Goal: Task Accomplishment & Management: Manage account settings

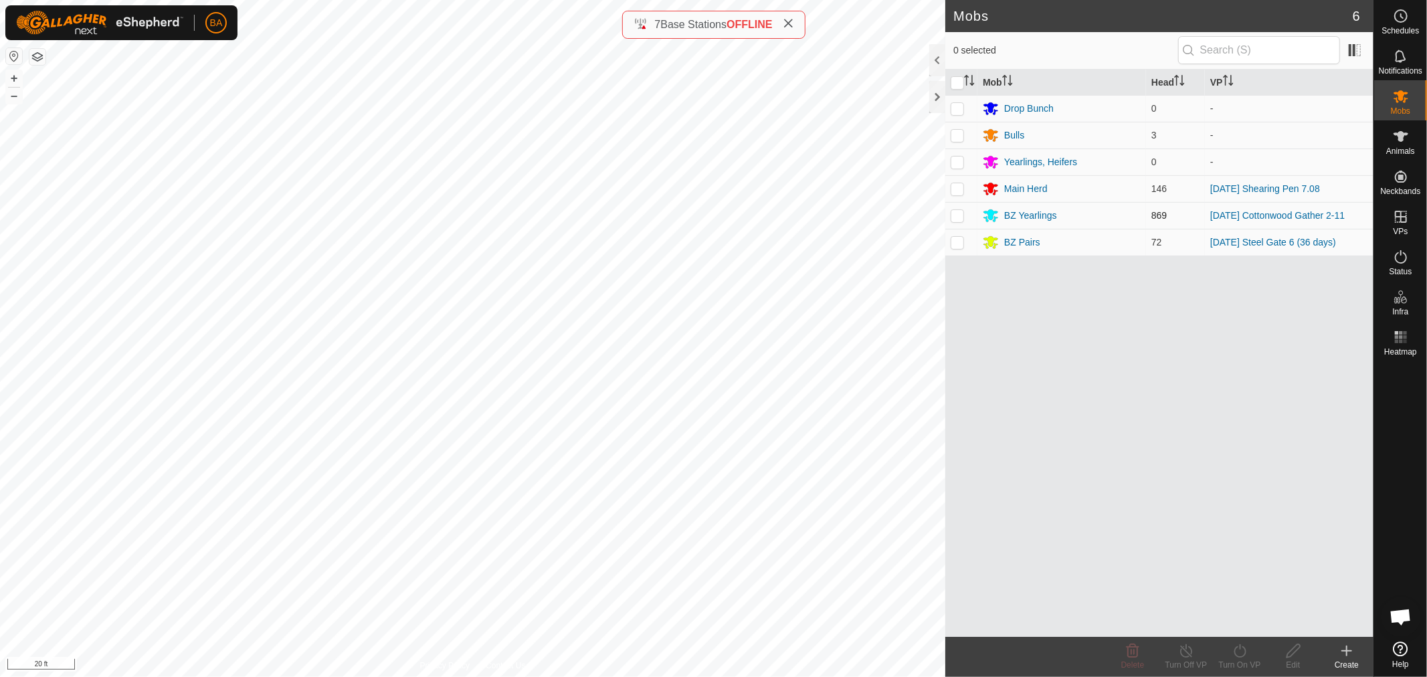
click at [958, 215] on p-checkbox at bounding box center [957, 215] width 13 height 11
checkbox input "true"
click at [1299, 658] on icon at bounding box center [1293, 651] width 17 height 16
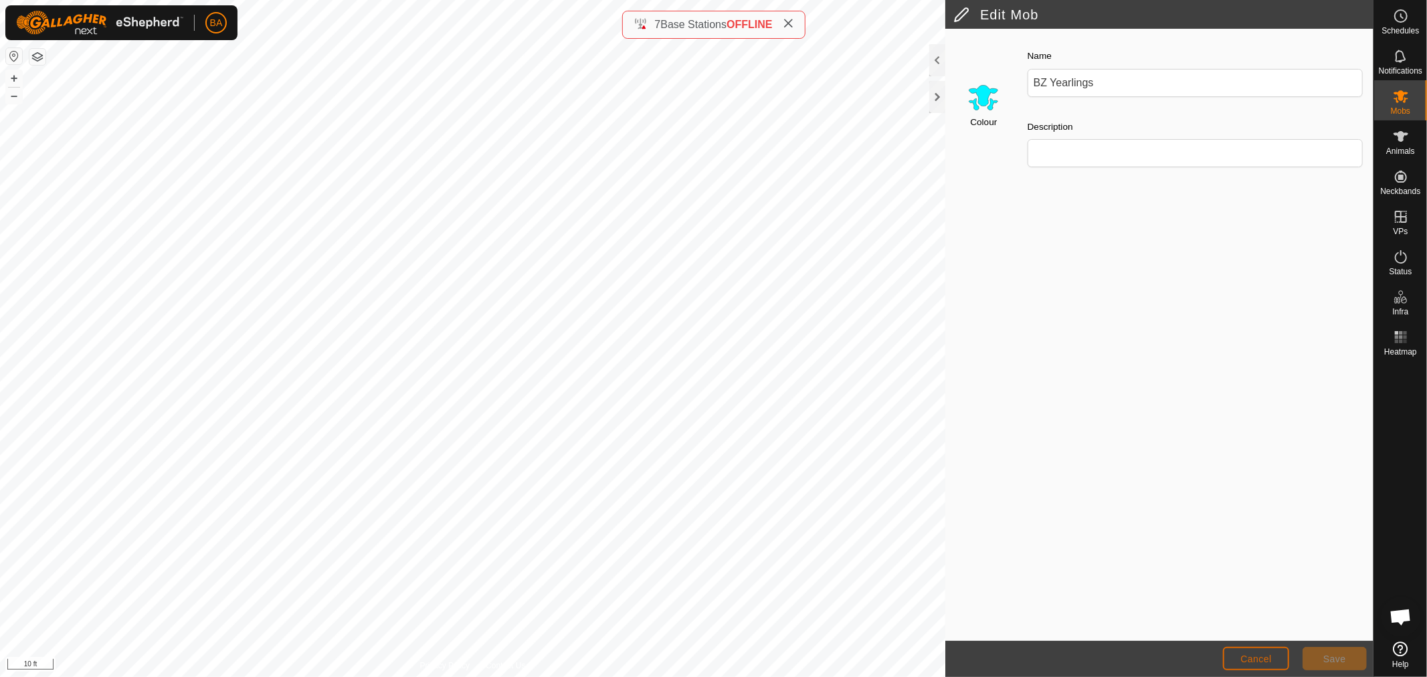
click at [1273, 664] on button "Cancel" at bounding box center [1256, 658] width 66 height 23
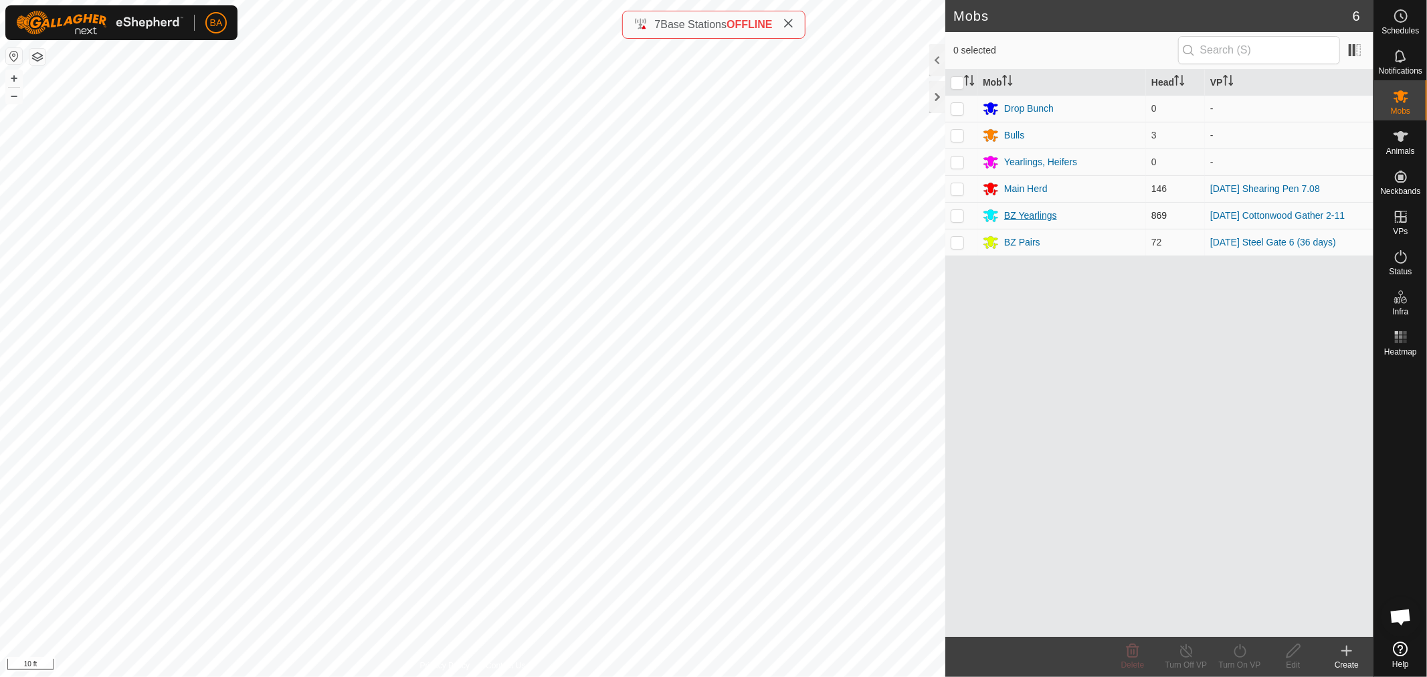
click at [1038, 217] on div "BZ Yearlings" at bounding box center [1030, 216] width 53 height 14
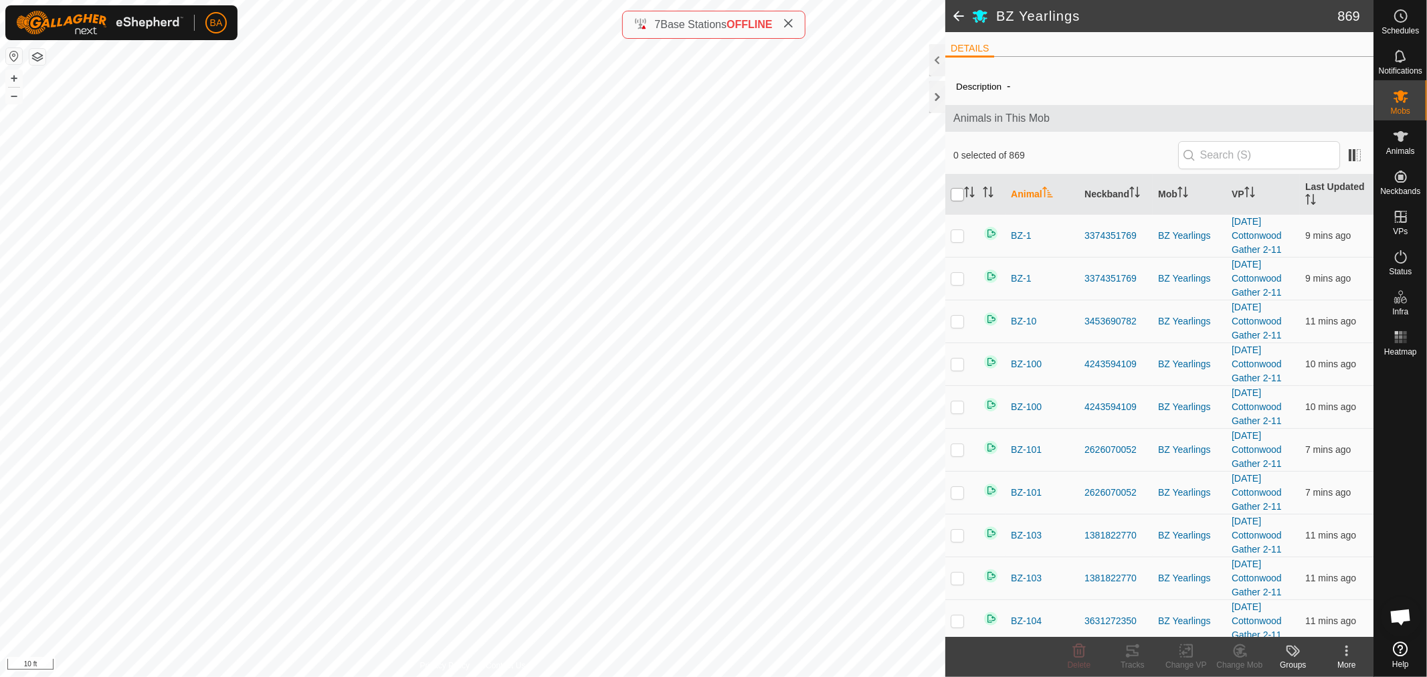
click at [953, 199] on input "checkbox" at bounding box center [957, 194] width 13 height 13
checkbox input "true"
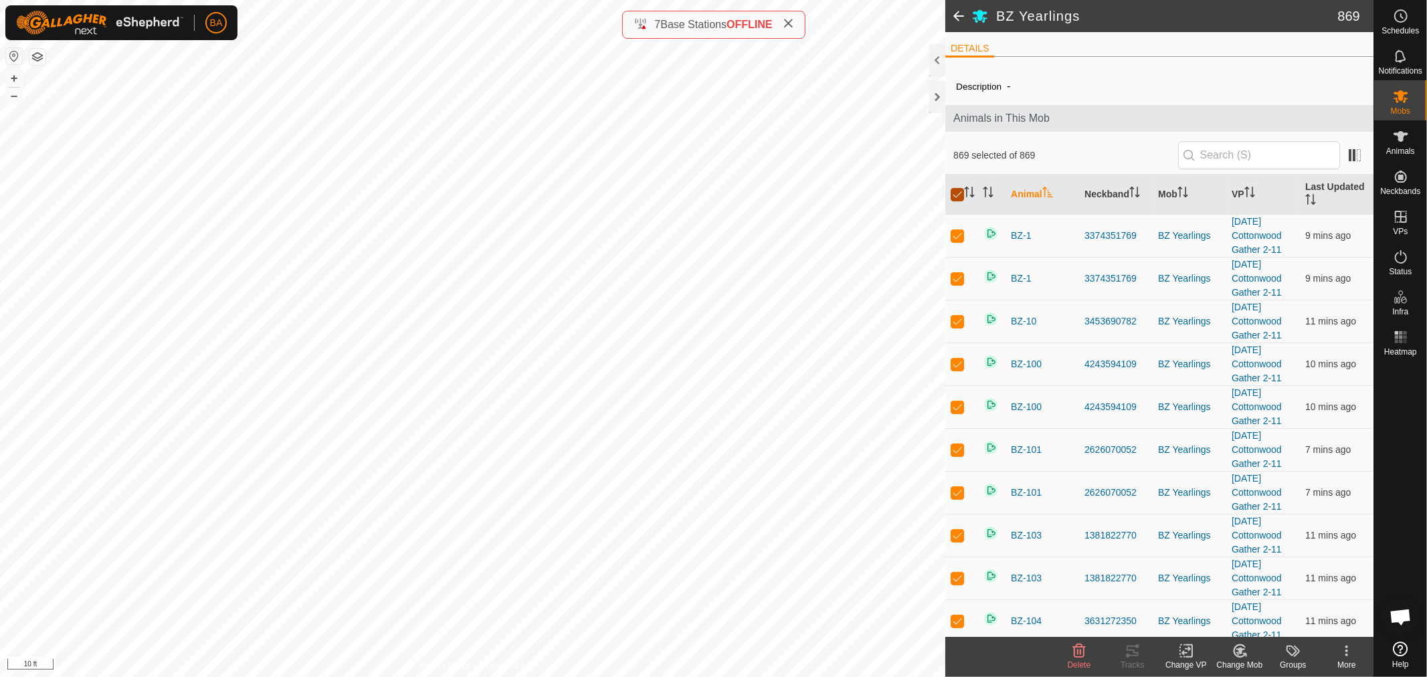
checkbox input "true"
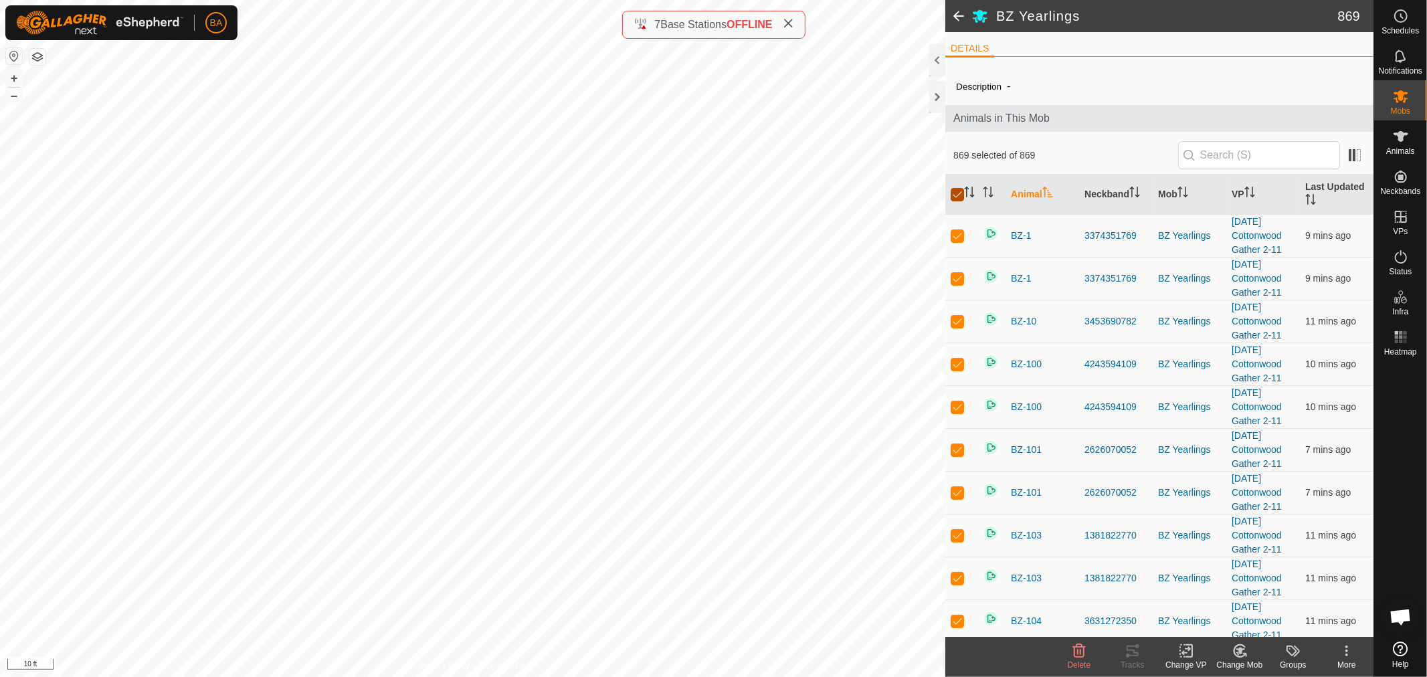
checkbox input "true"
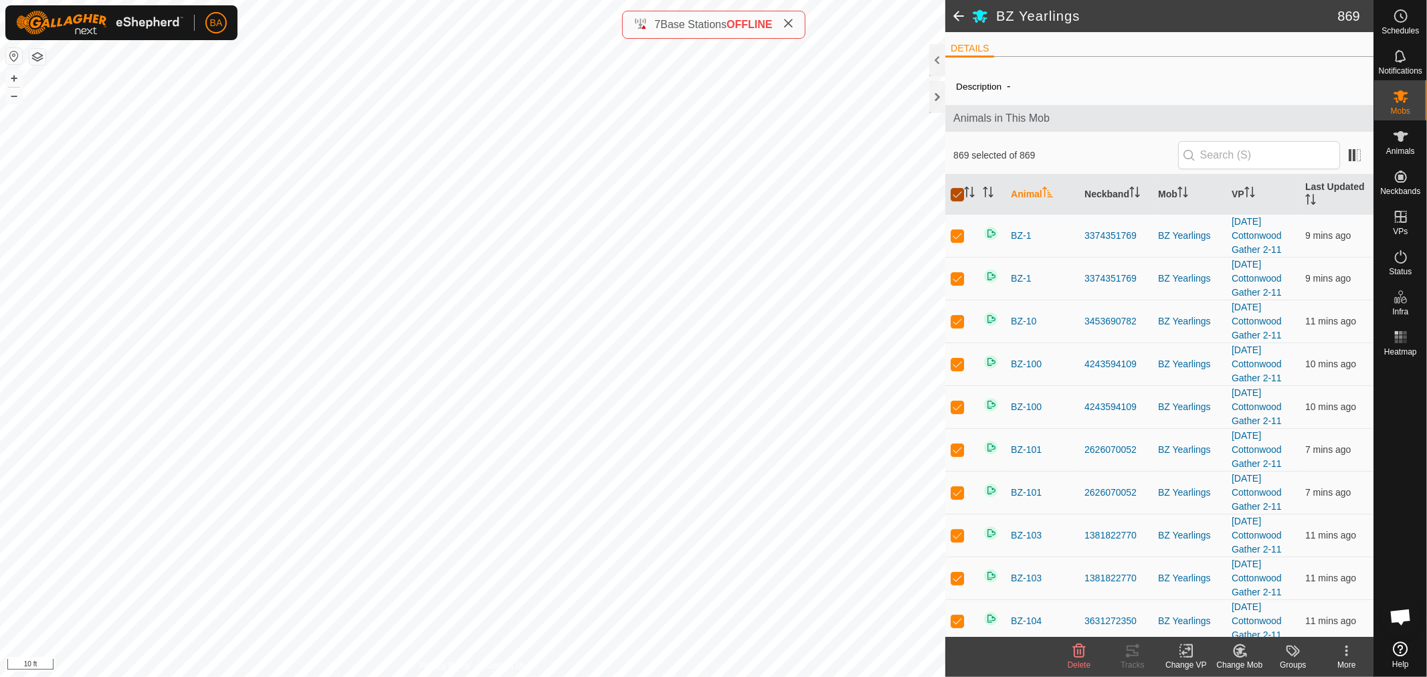
checkbox input "true"
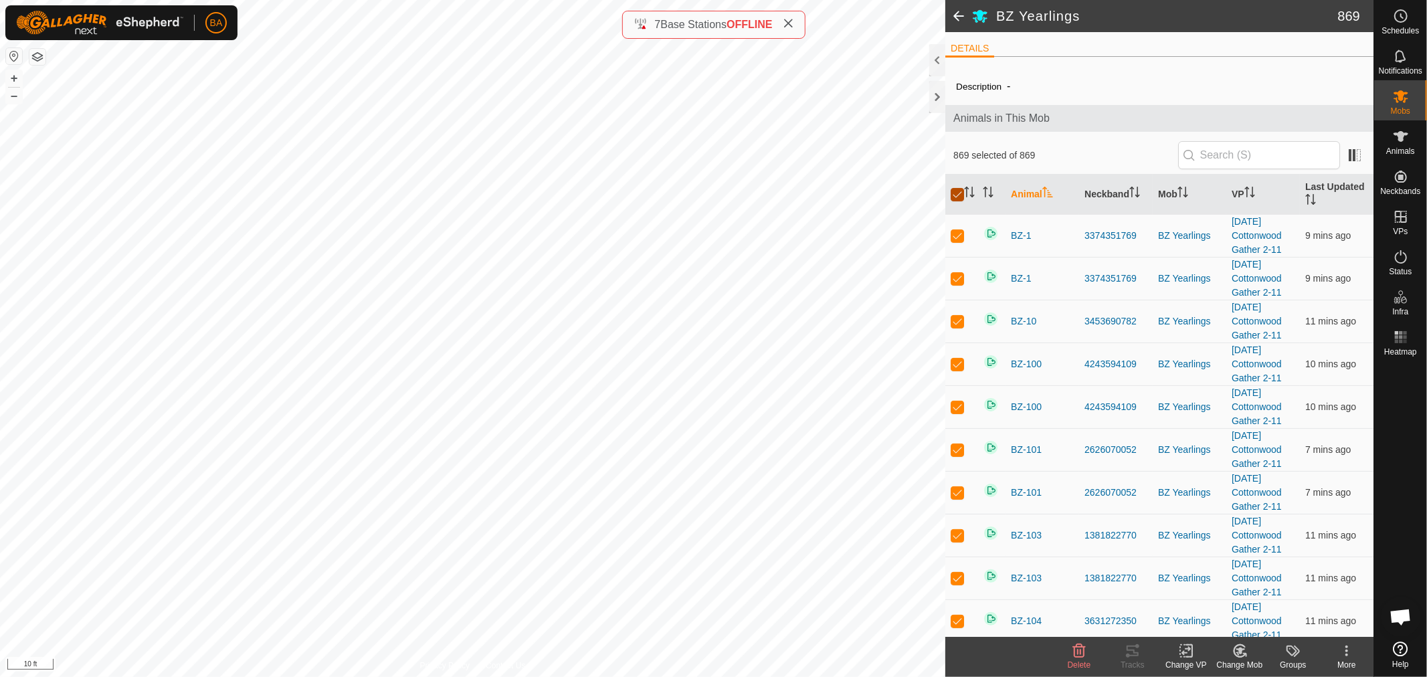
checkbox input "true"
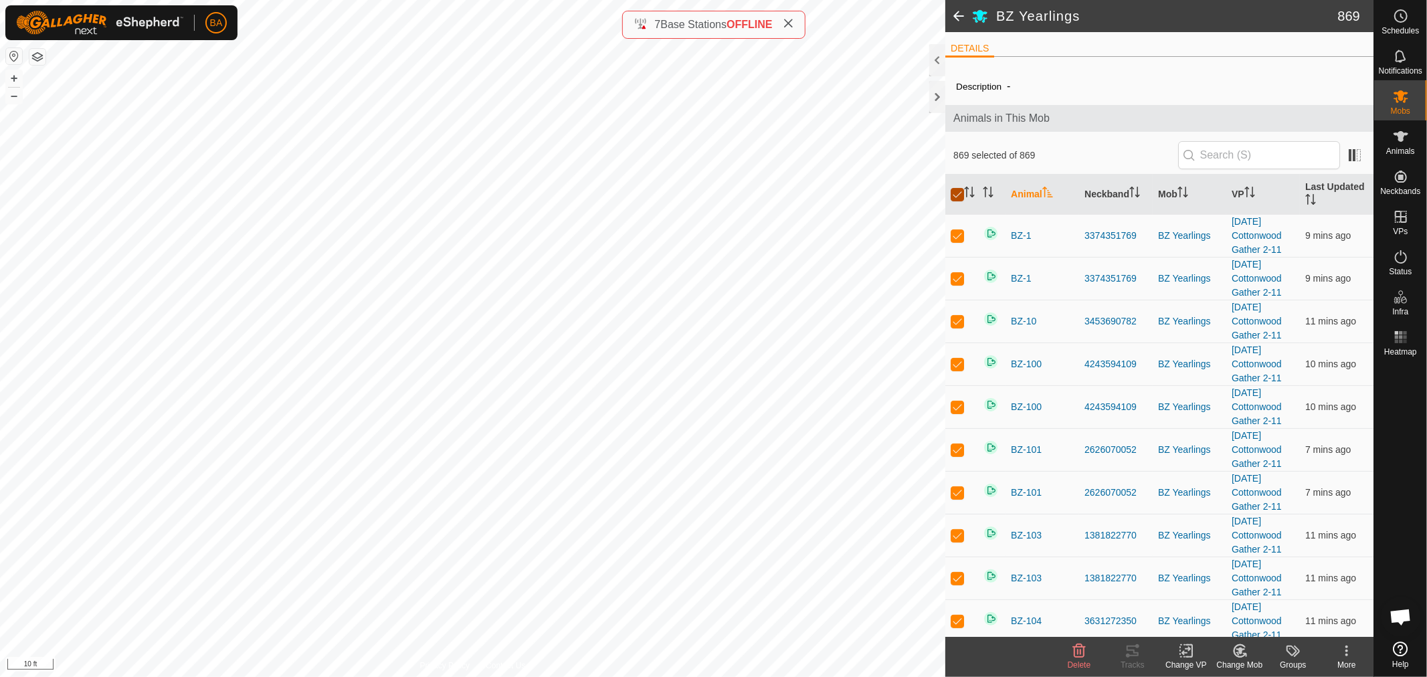
checkbox input "true"
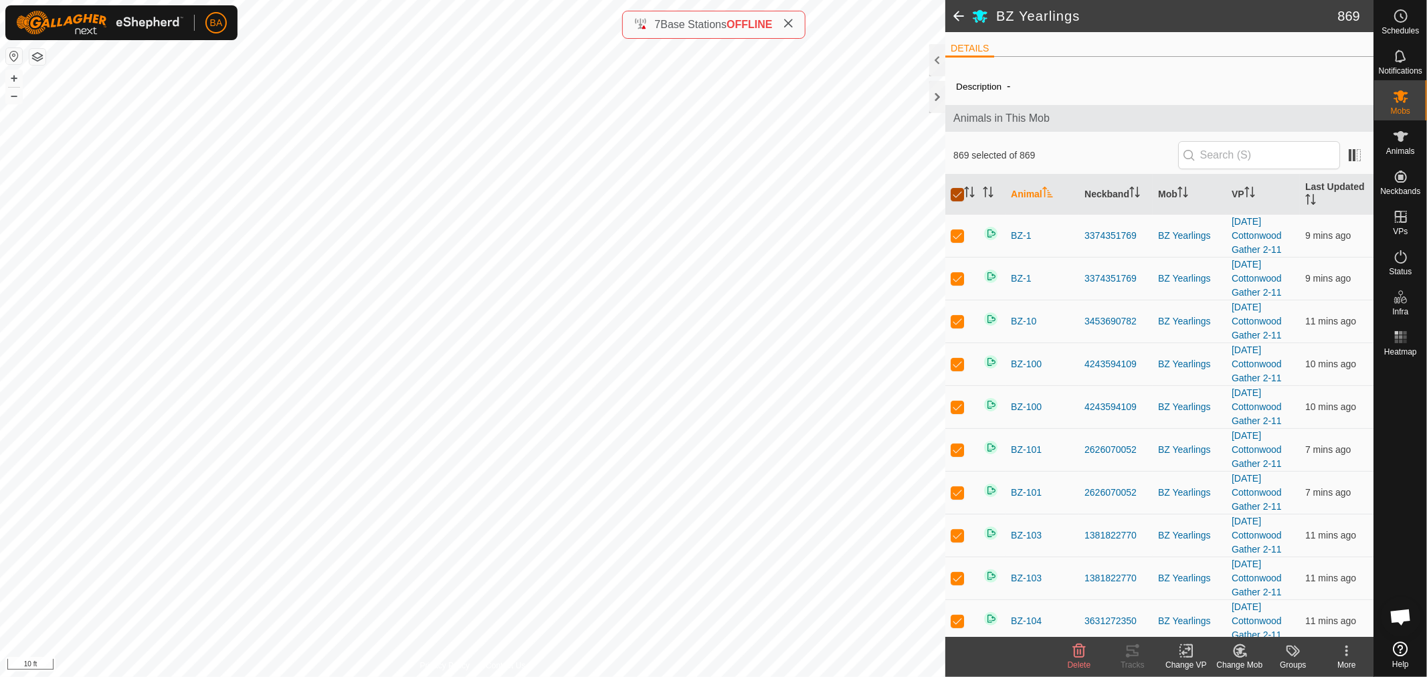
checkbox input "true"
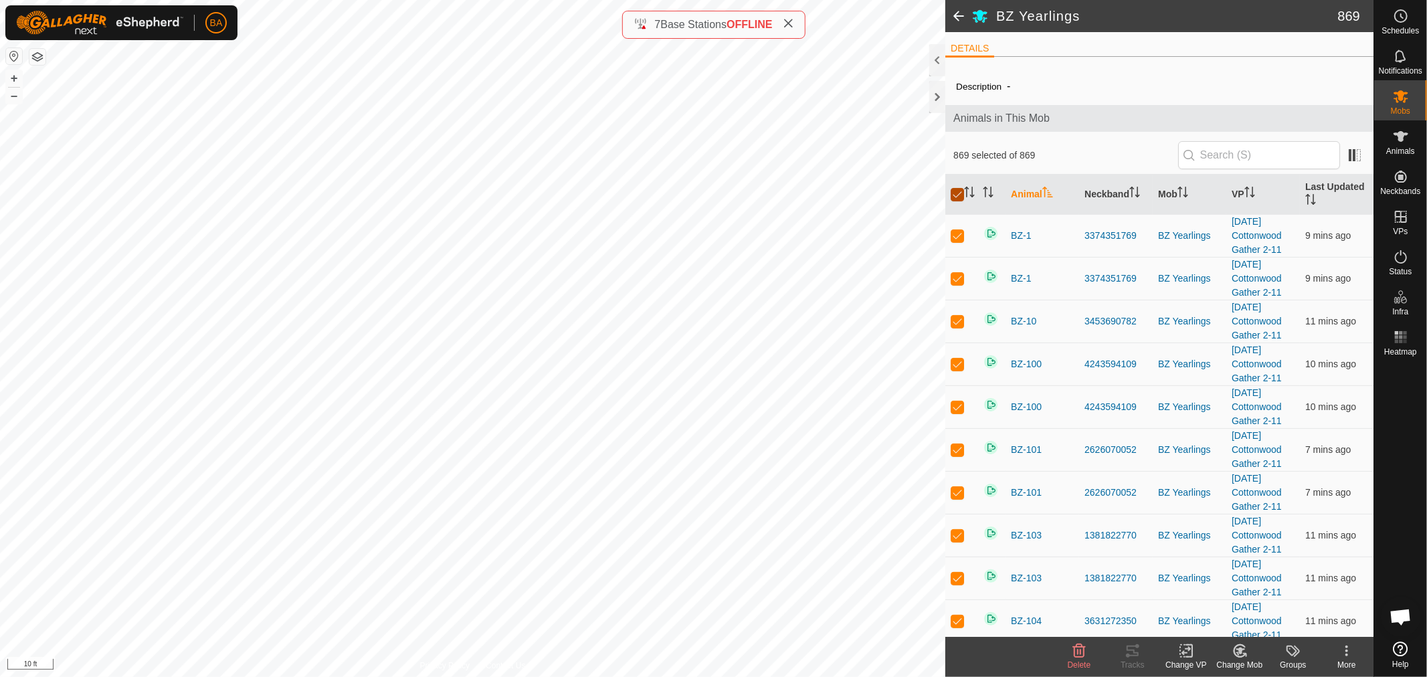
checkbox input "true"
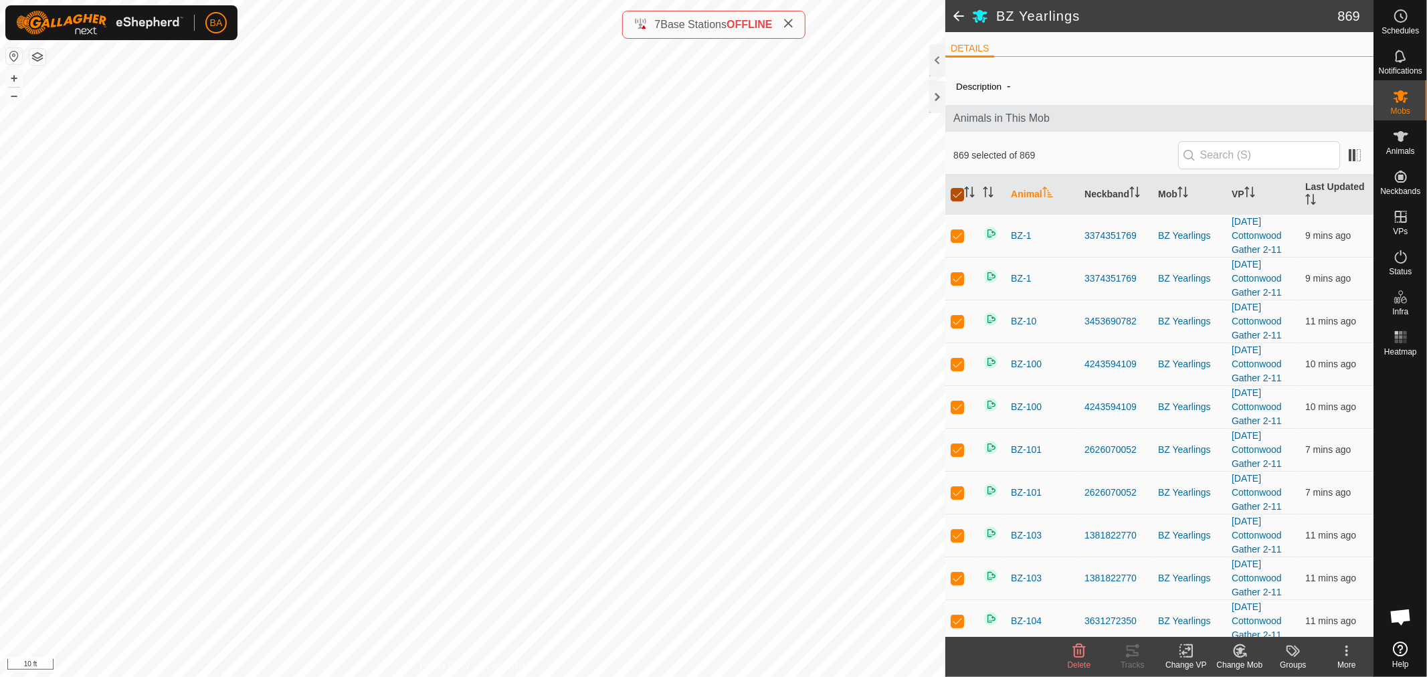
checkbox input "true"
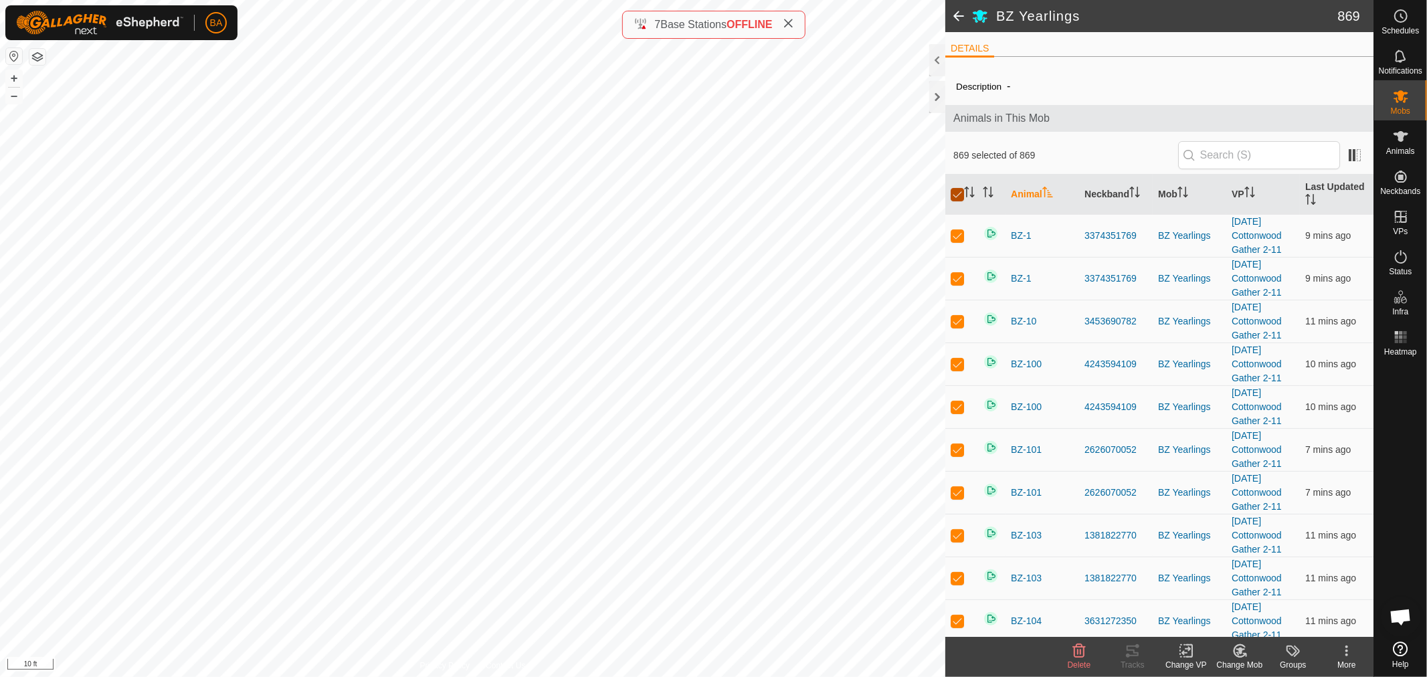
checkbox input "true"
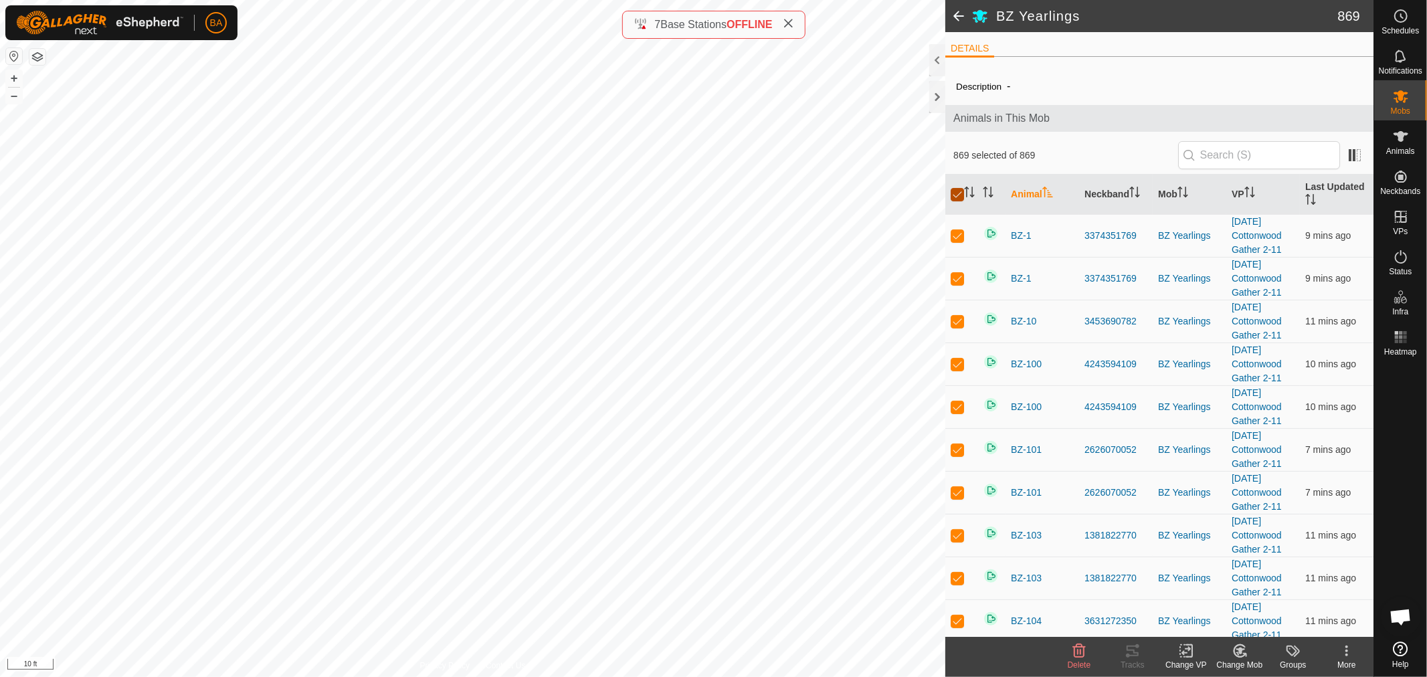
checkbox input "true"
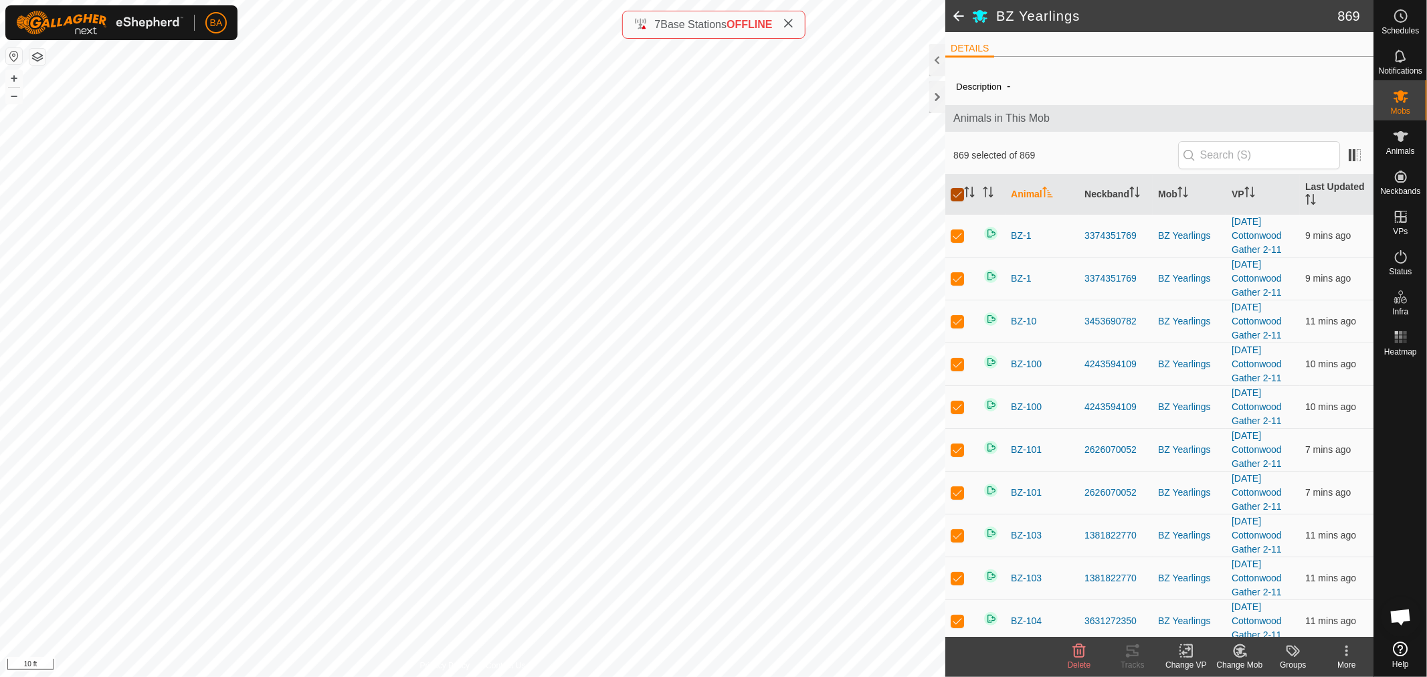
checkbox input "true"
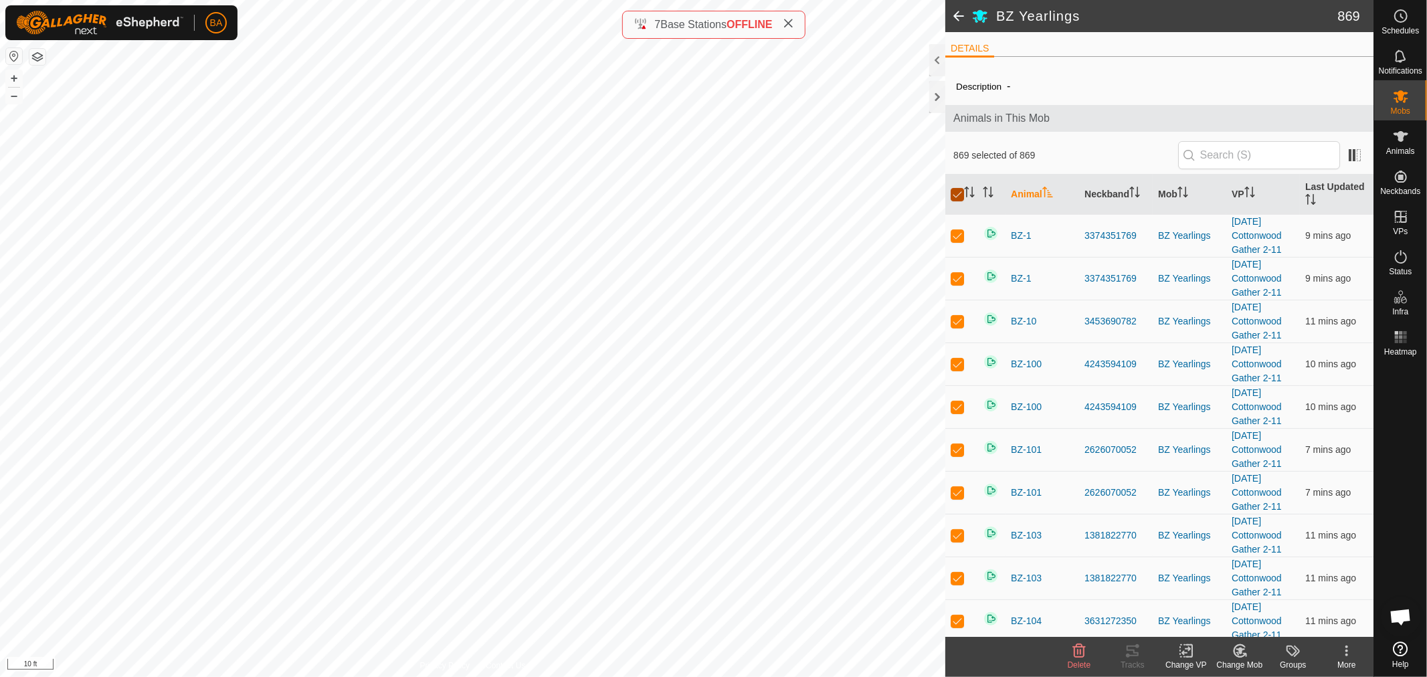
checkbox input "true"
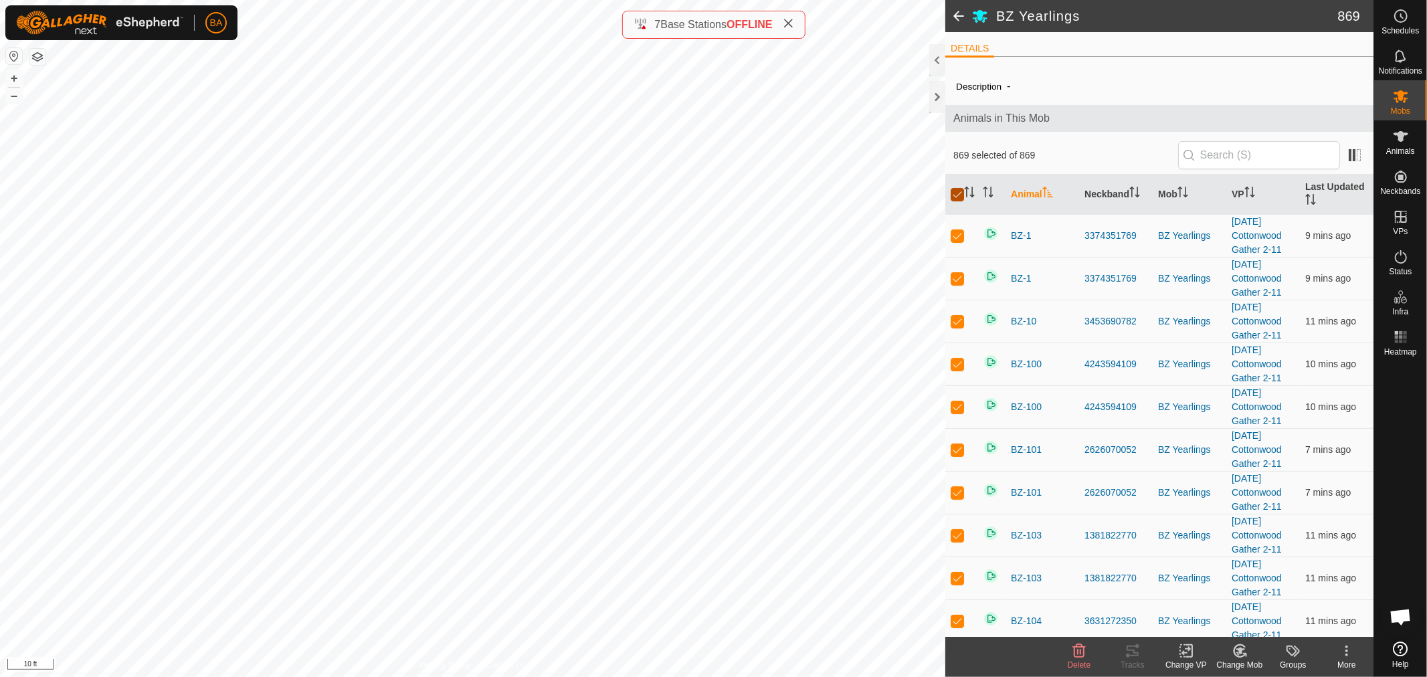
checkbox input "true"
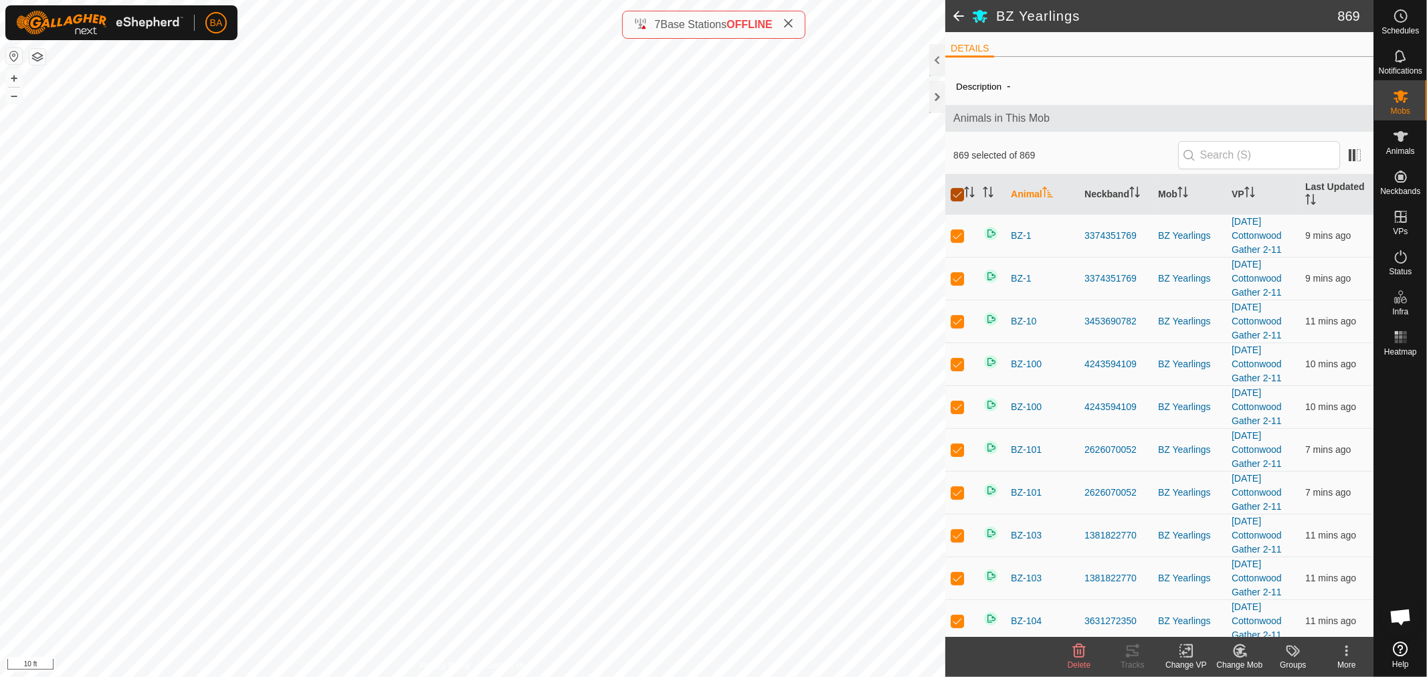
checkbox input "true"
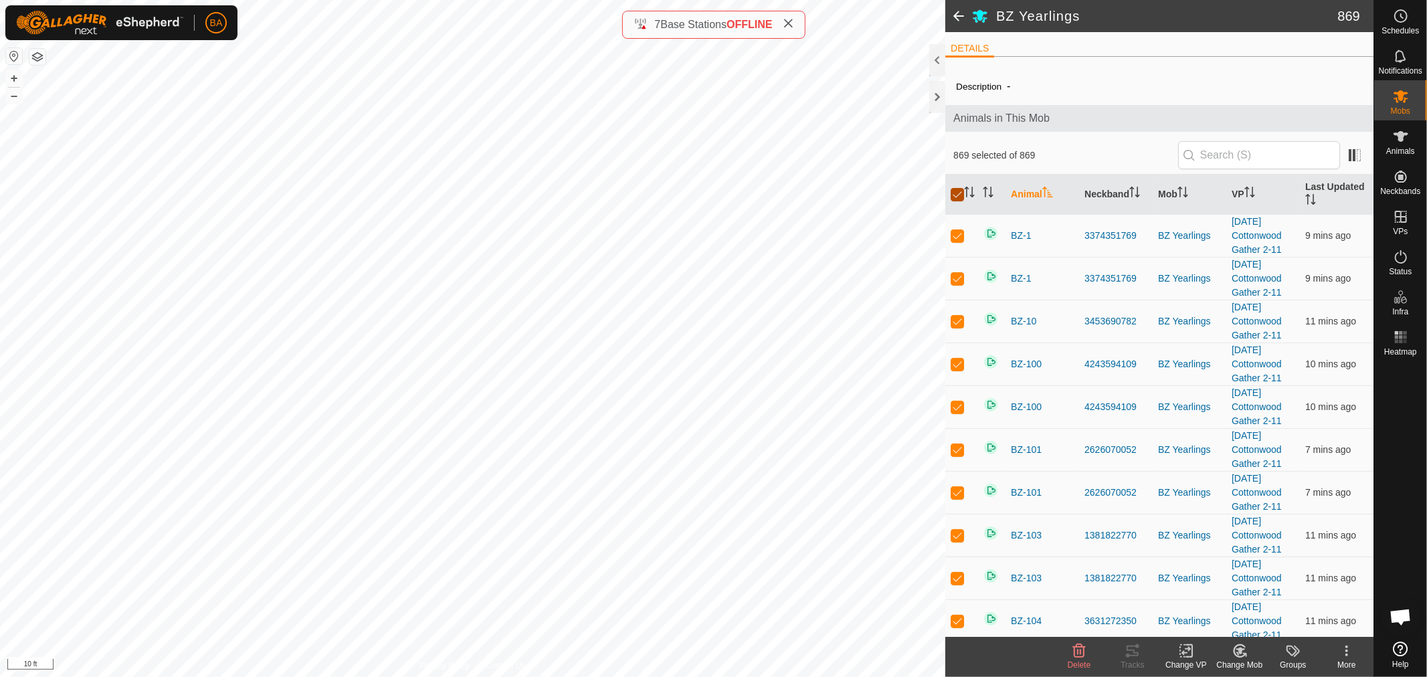
checkbox input "true"
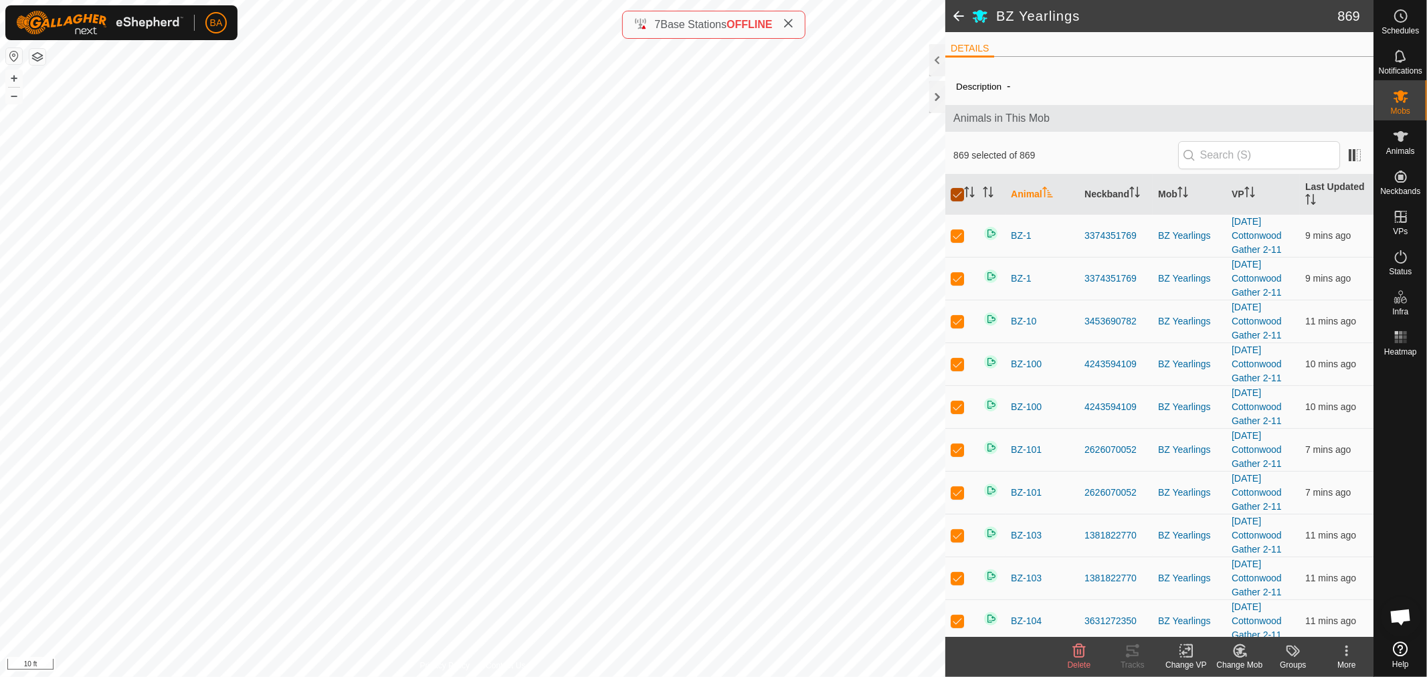
checkbox input "true"
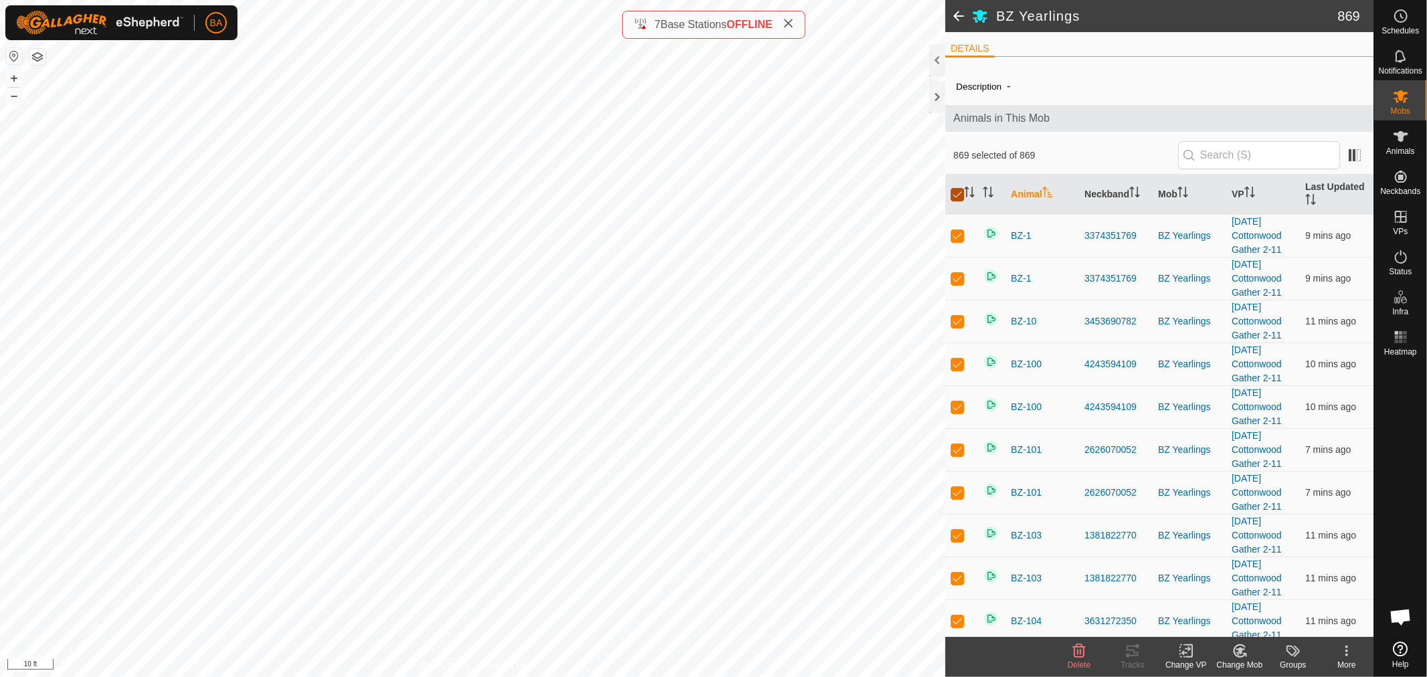
checkbox input "true"
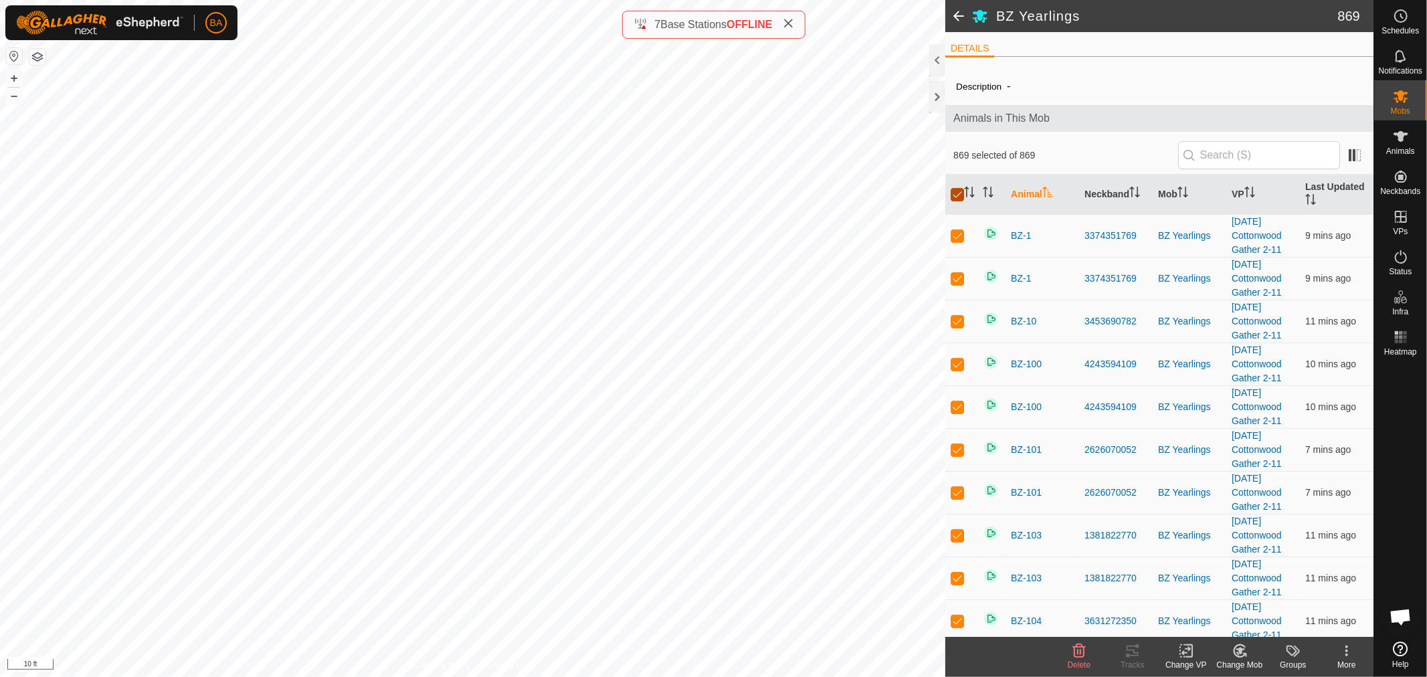
checkbox input "true"
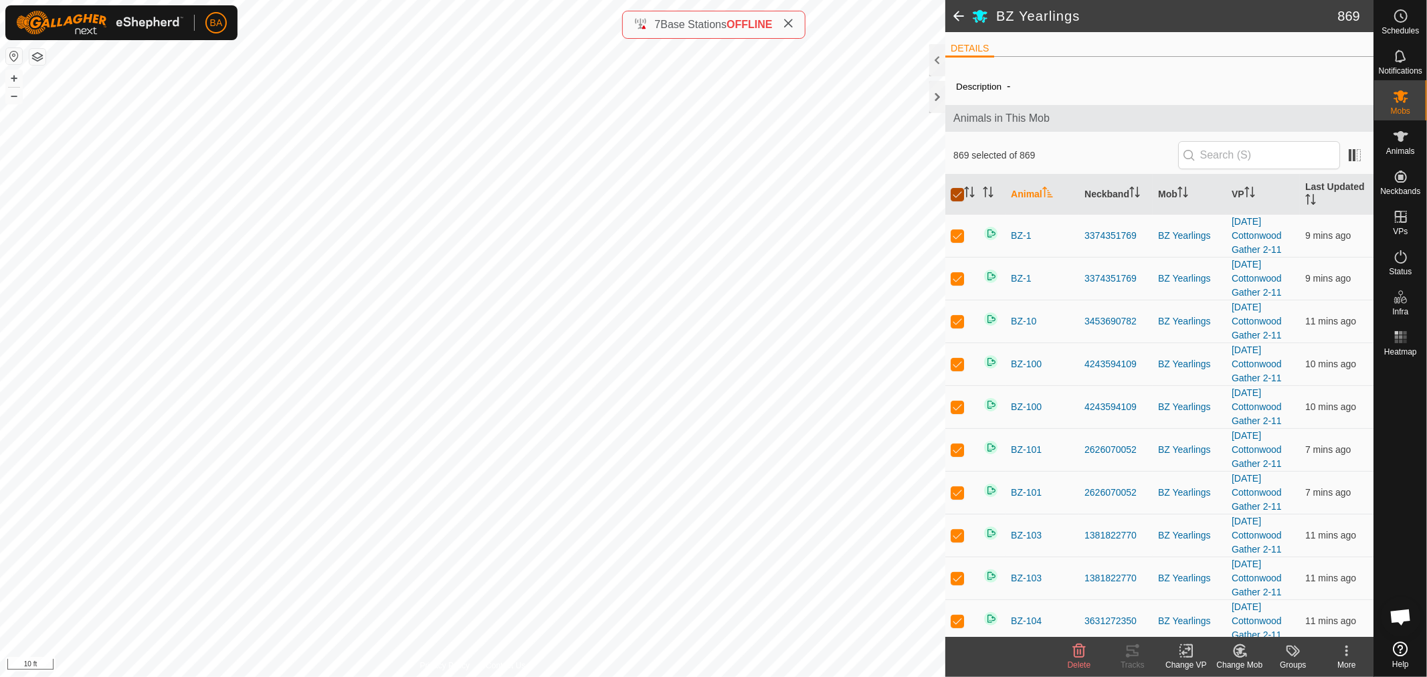
checkbox input "true"
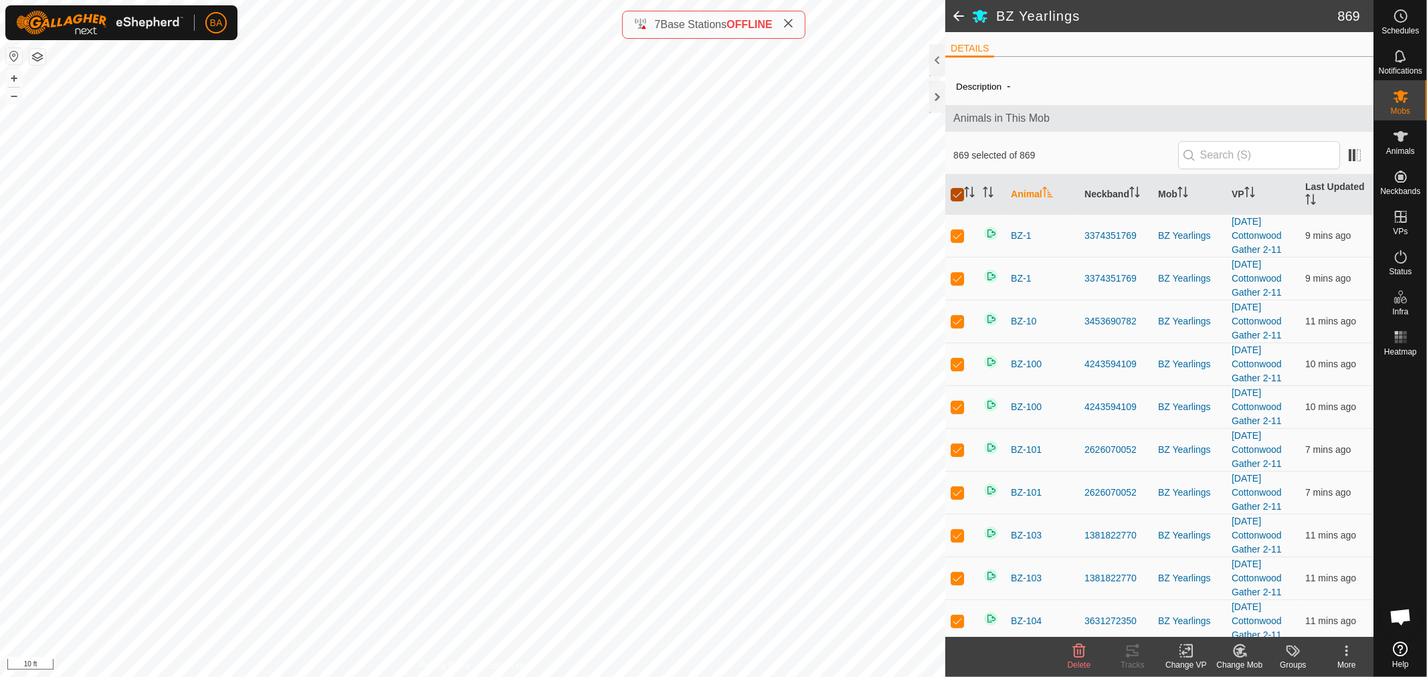
checkbox input "true"
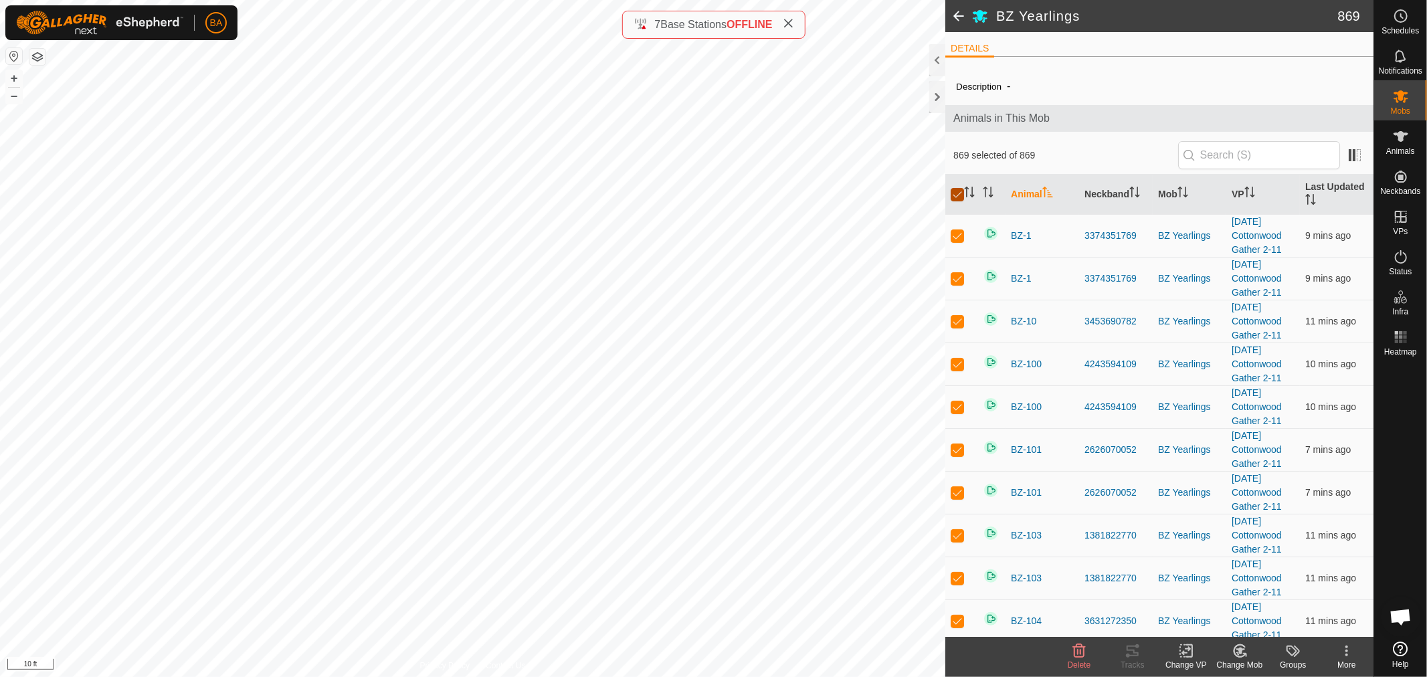
checkbox input "true"
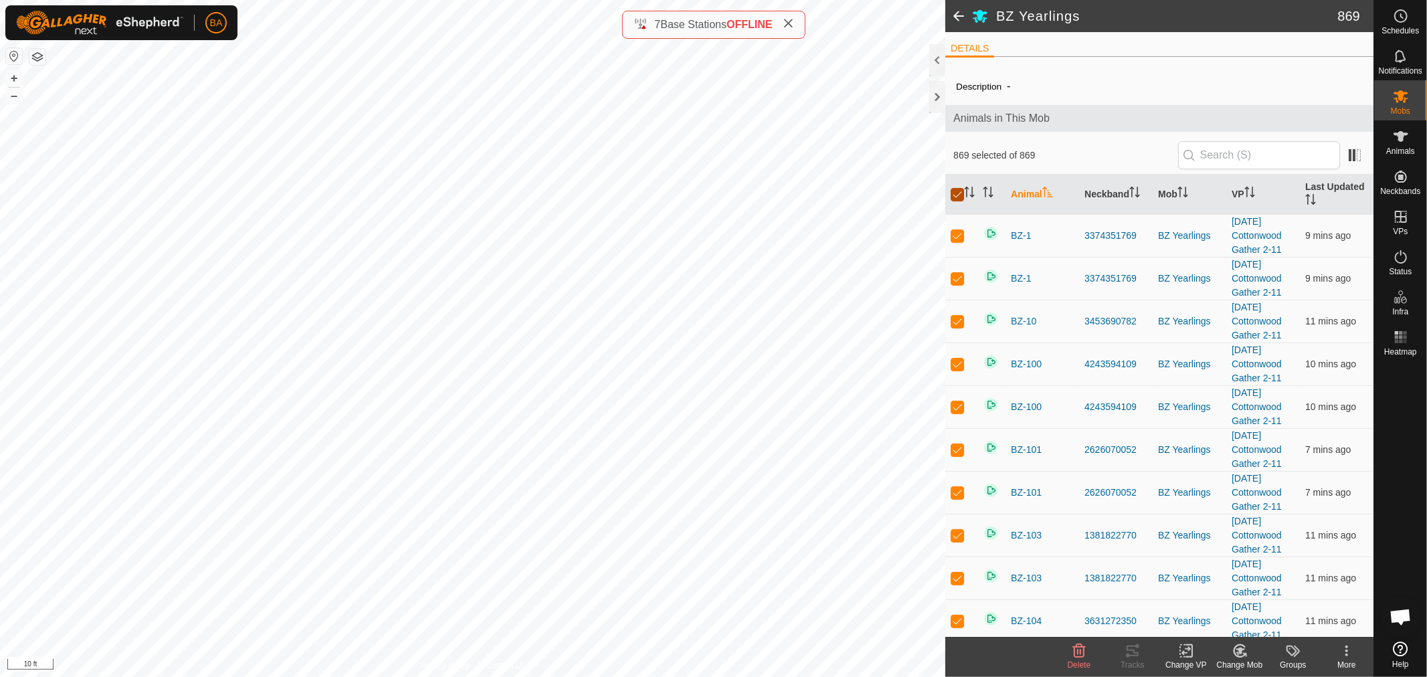
checkbox input "true"
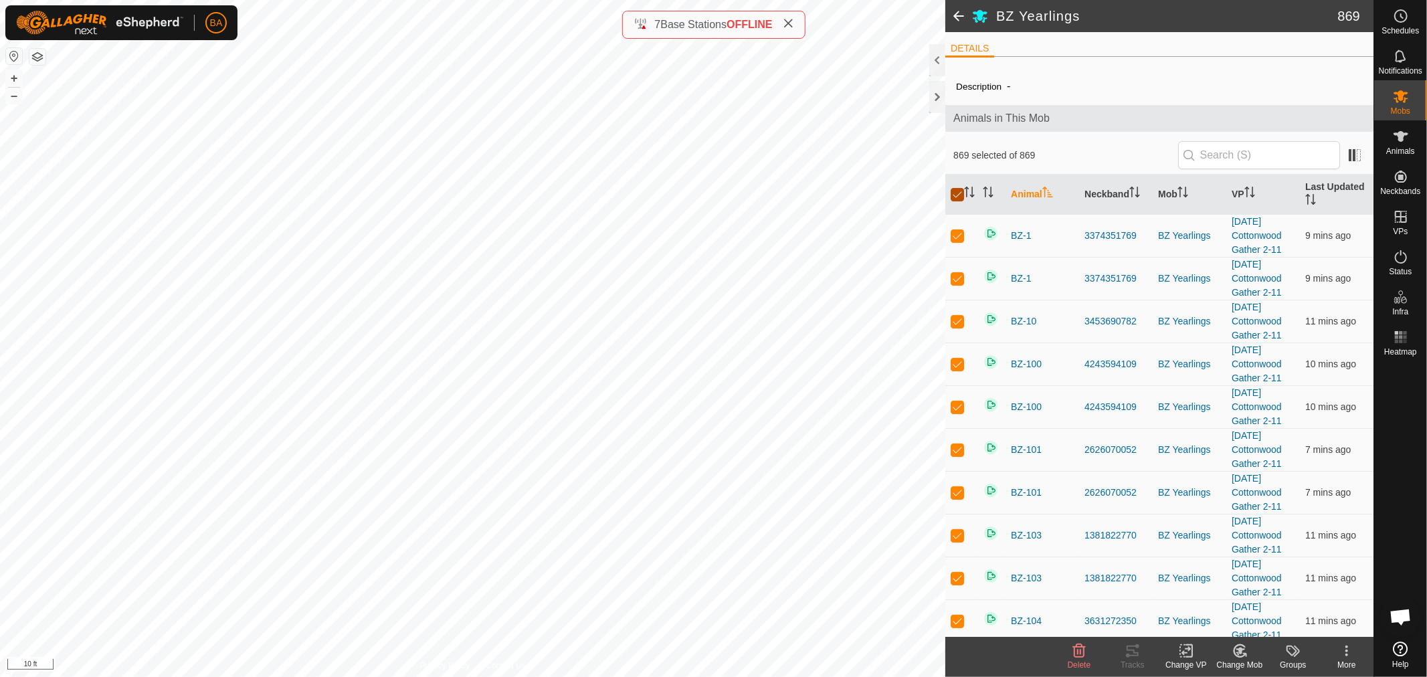
checkbox input "true"
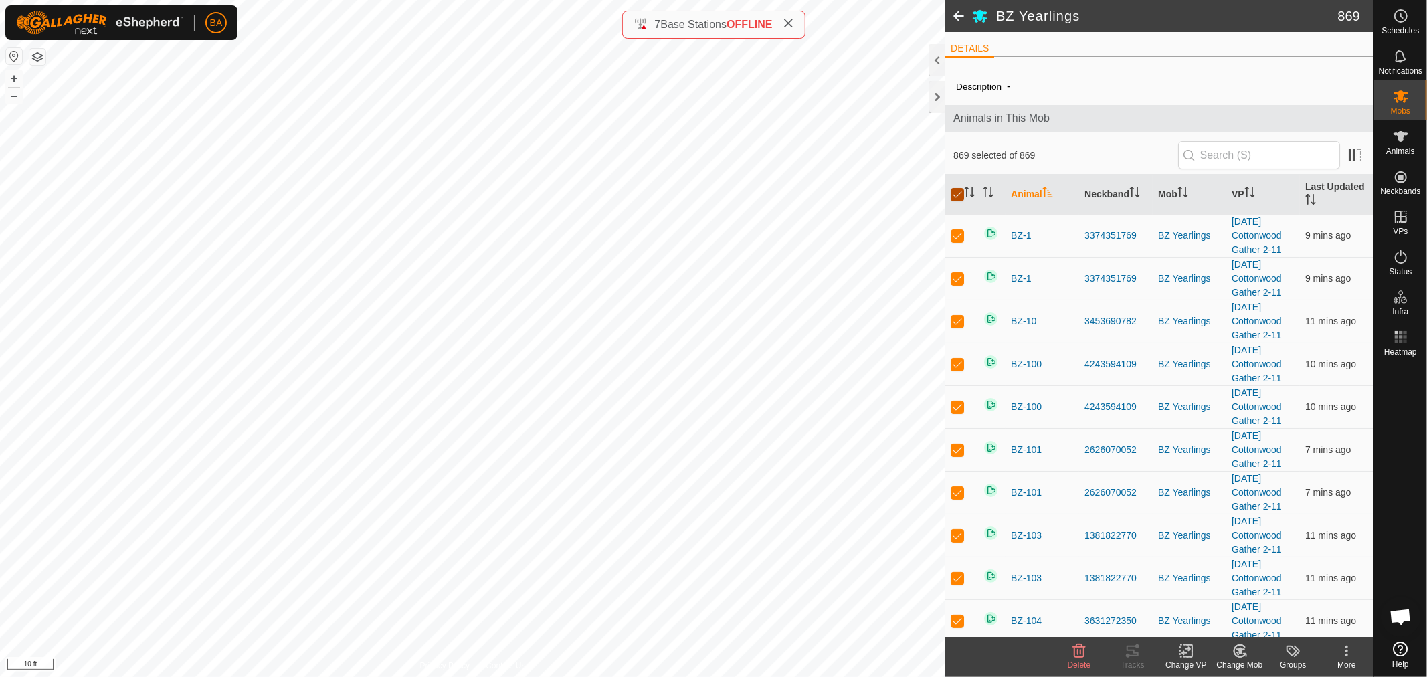
checkbox input "true"
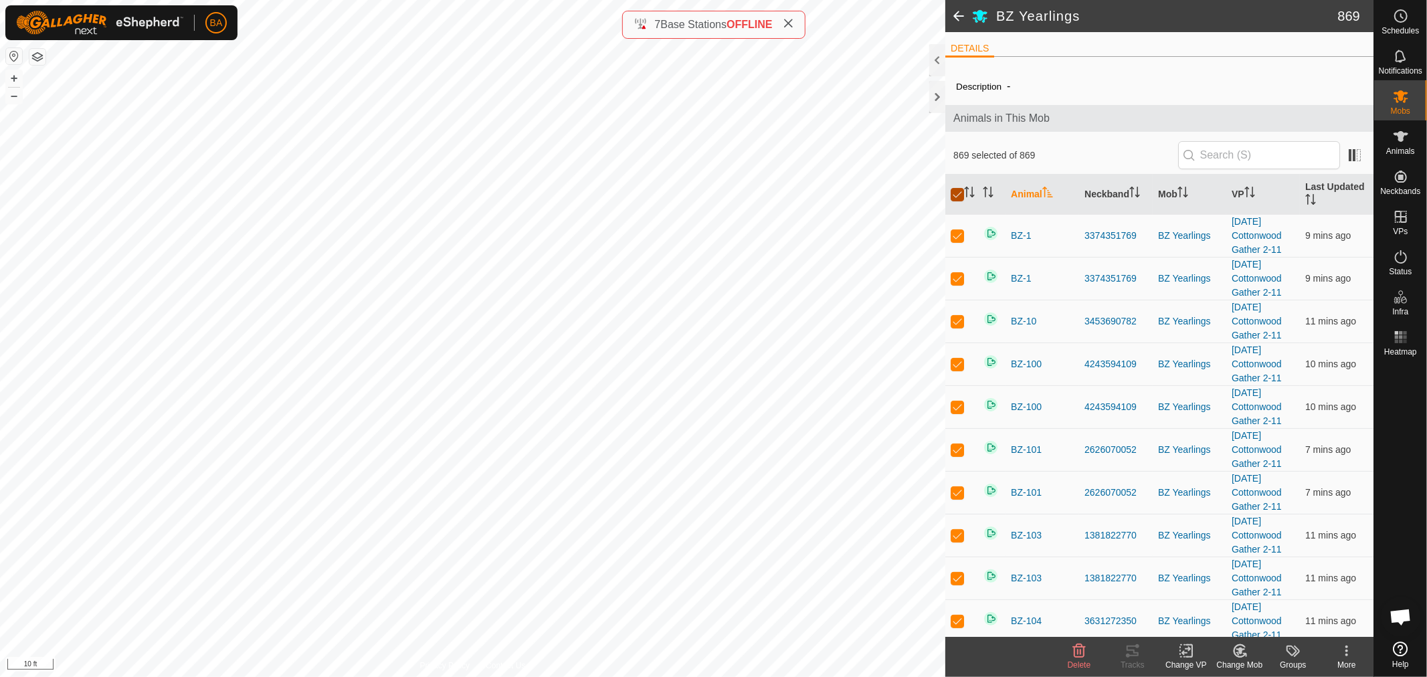
checkbox input "true"
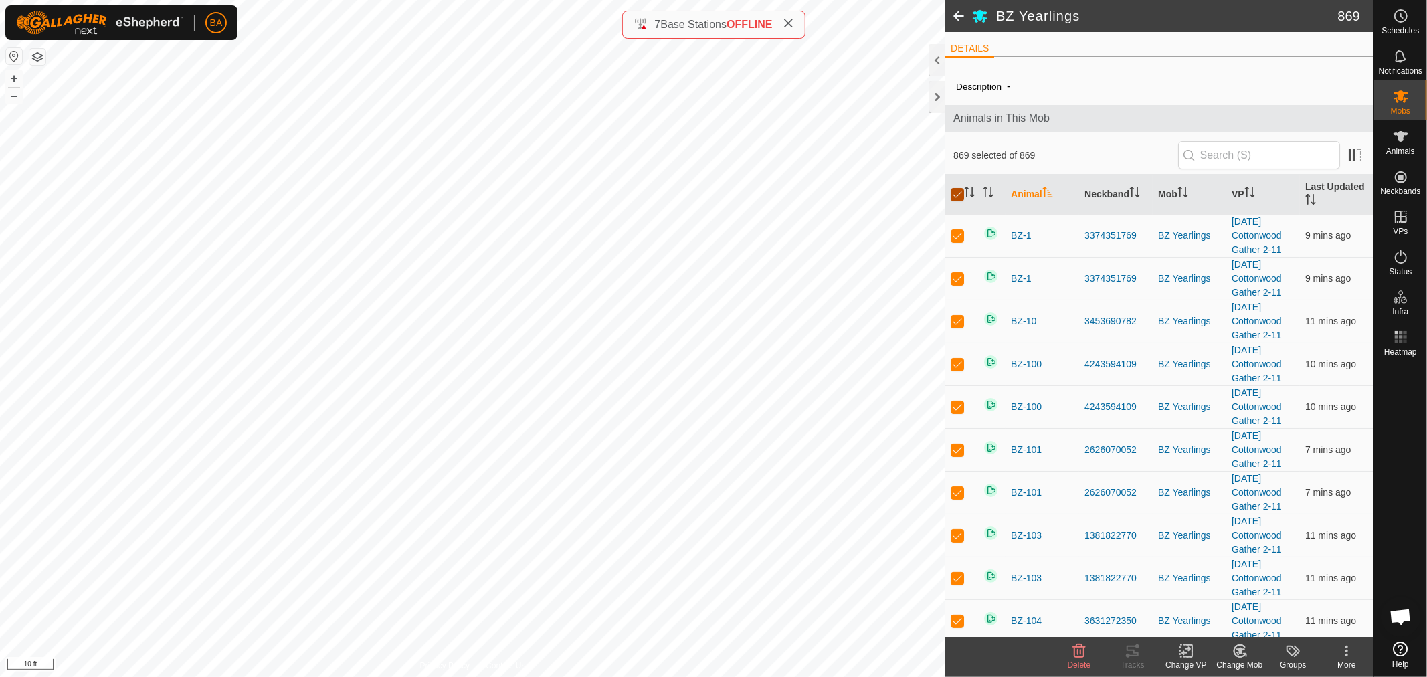
checkbox input "true"
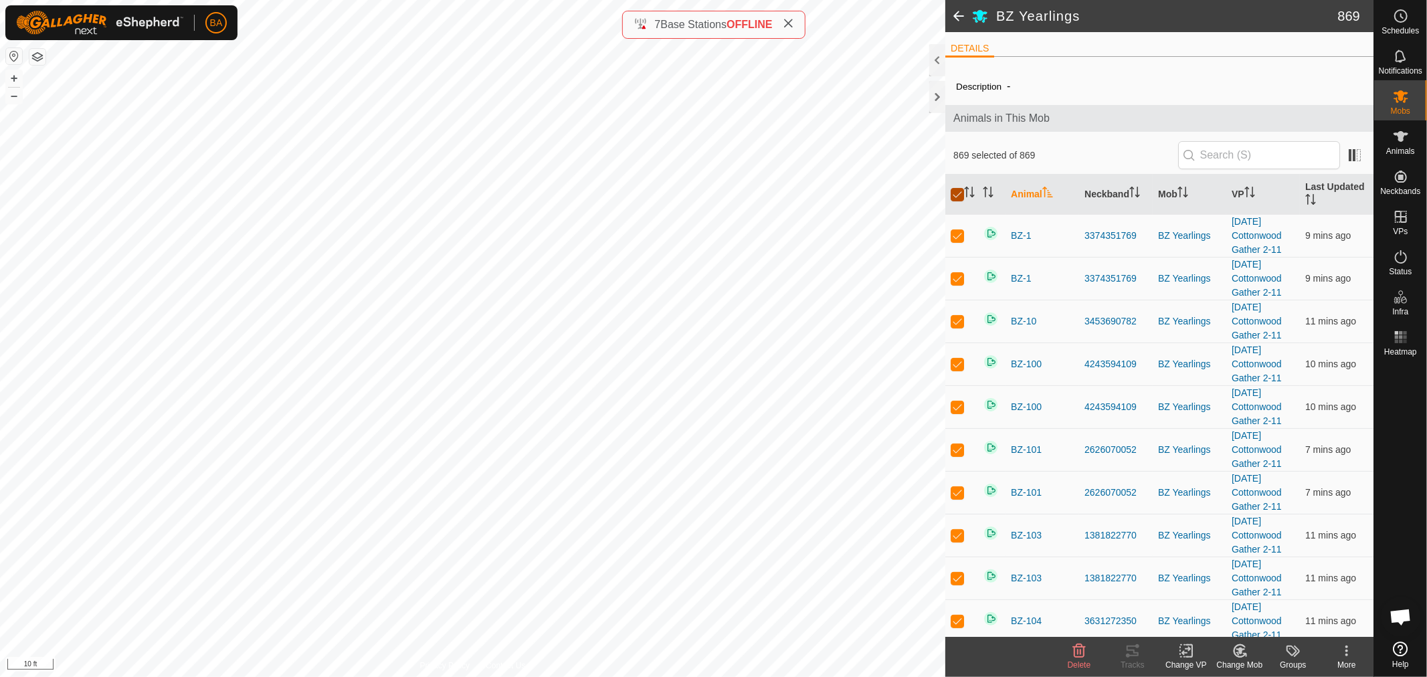
checkbox input "true"
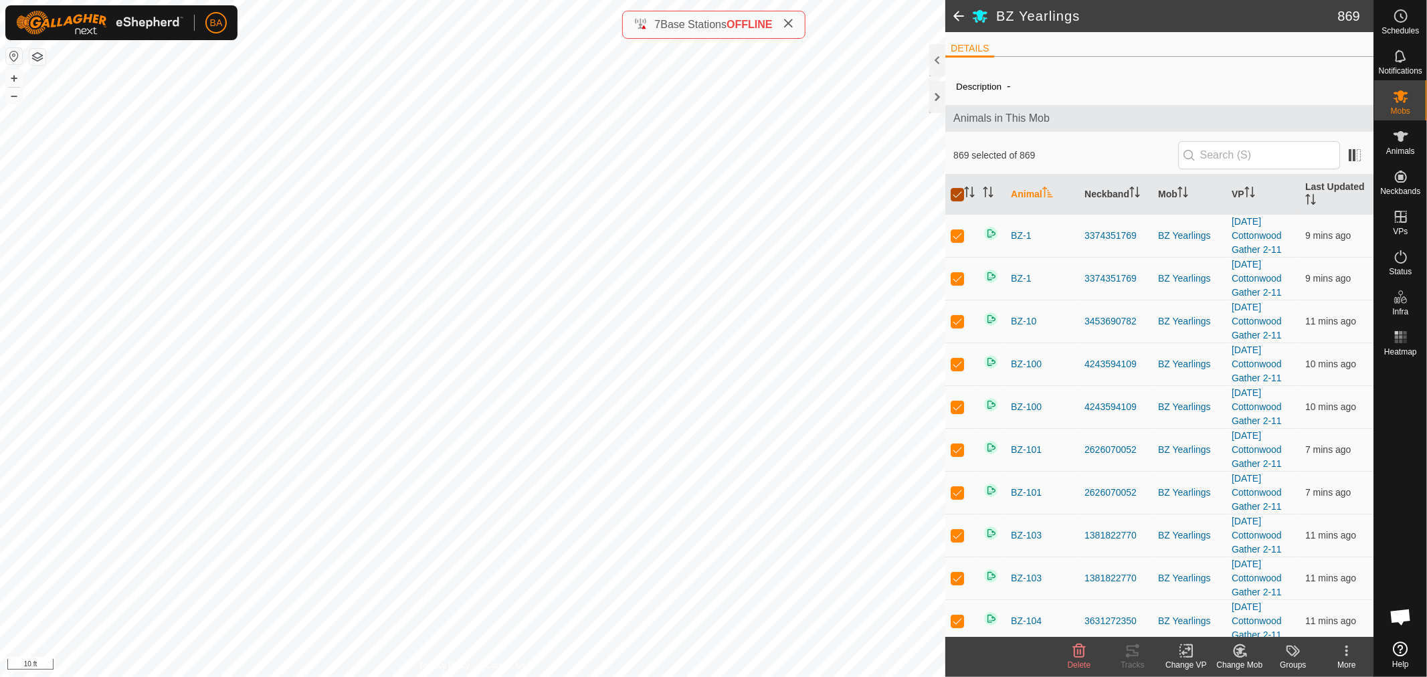
checkbox input "true"
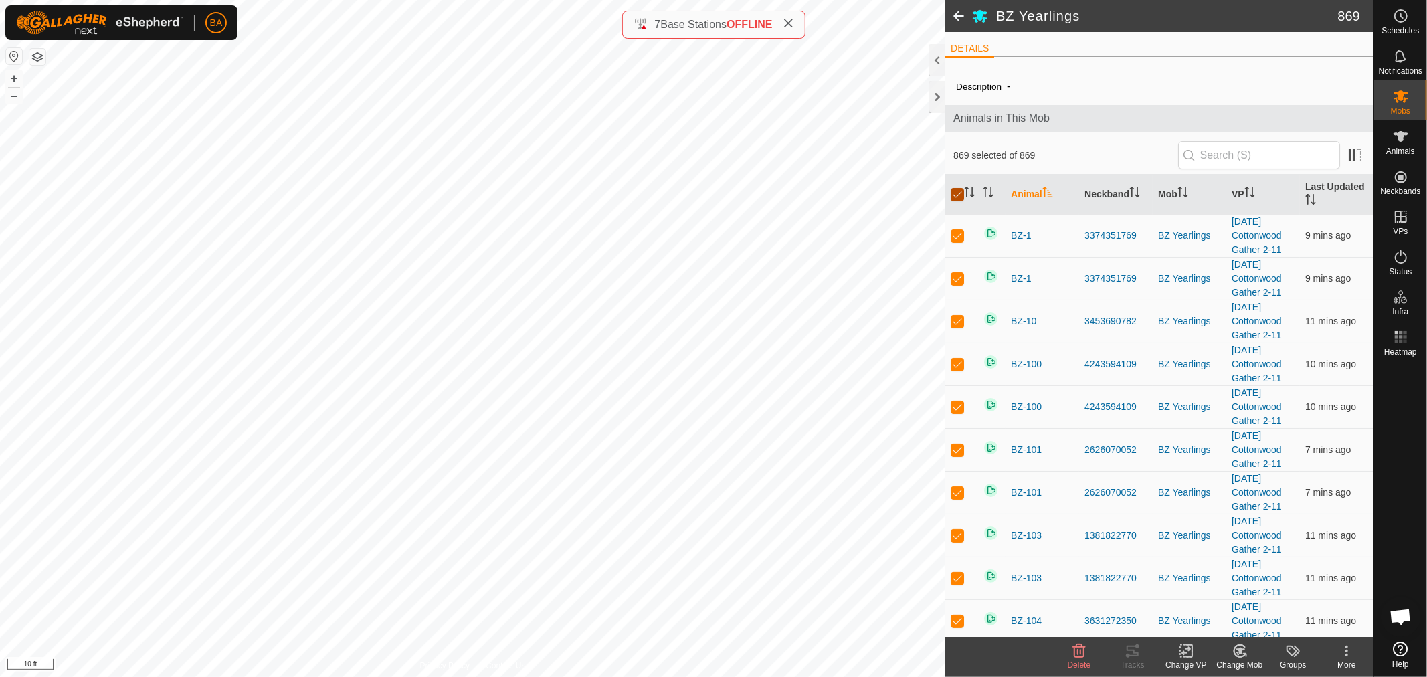
checkbox input "true"
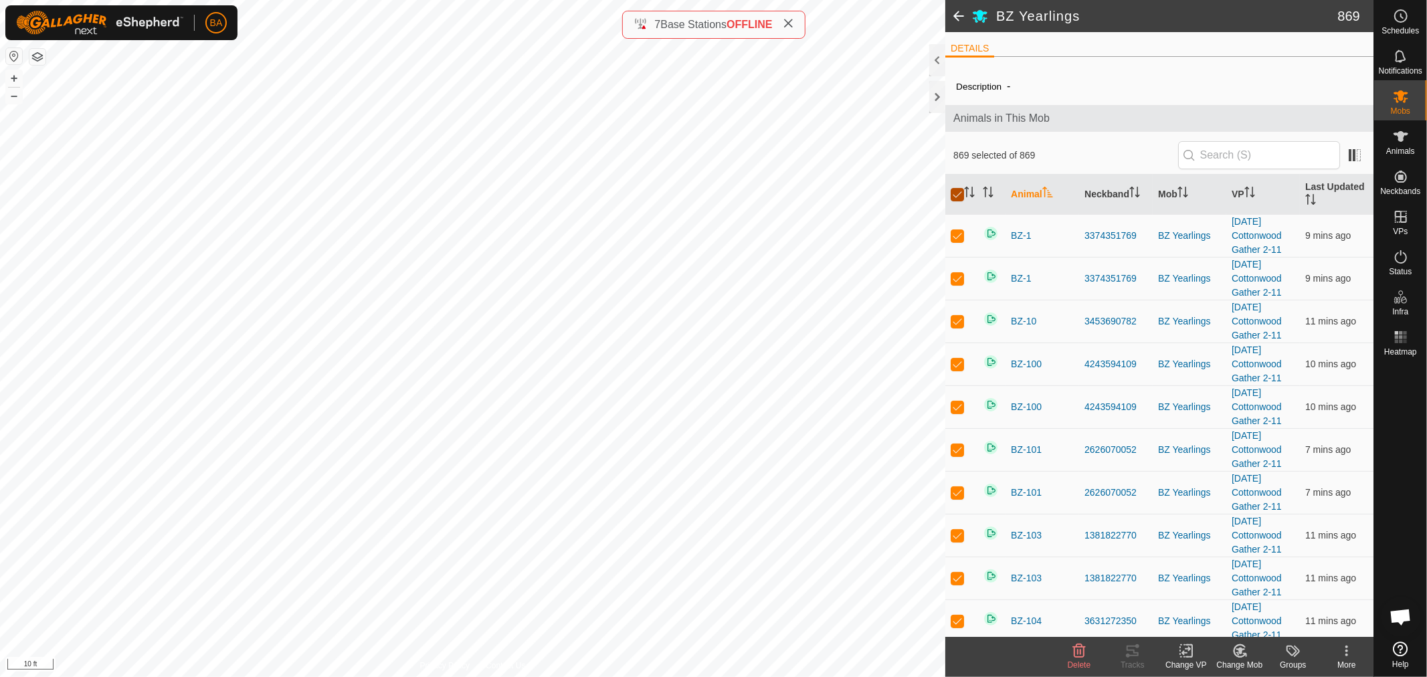
checkbox input "true"
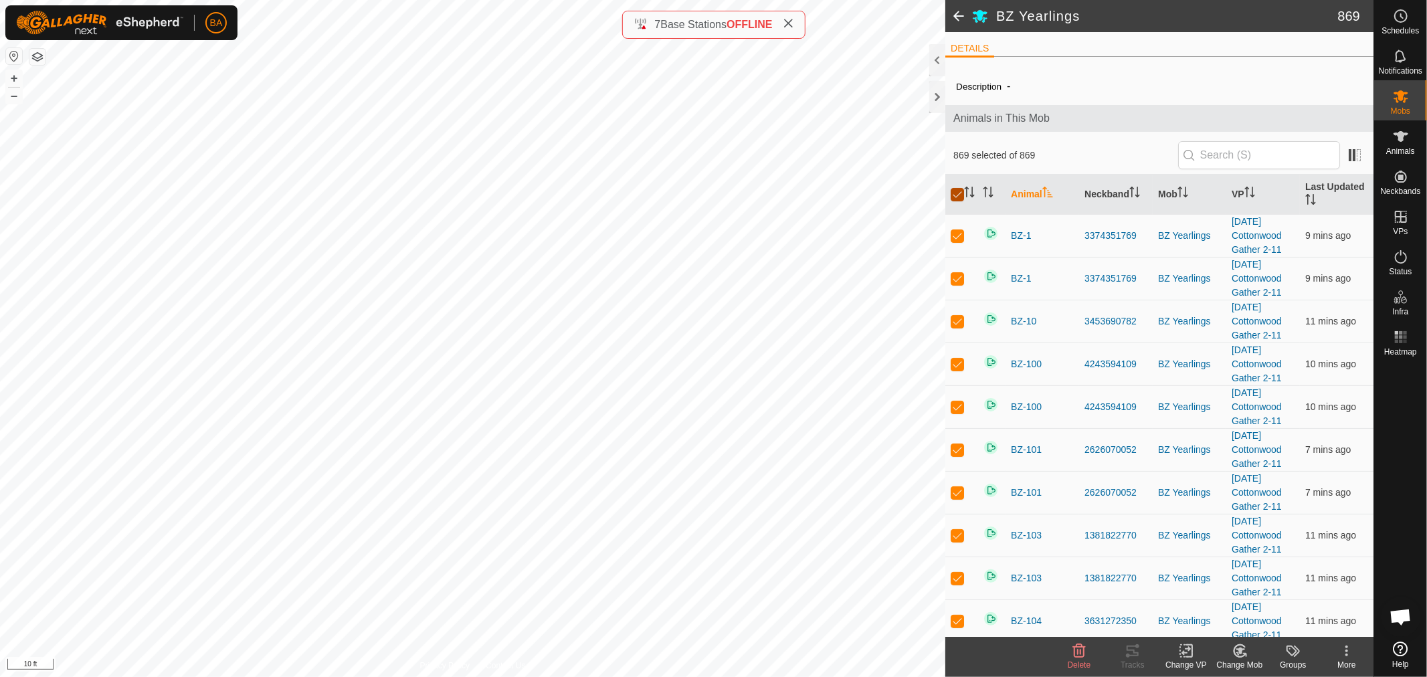
checkbox input "true"
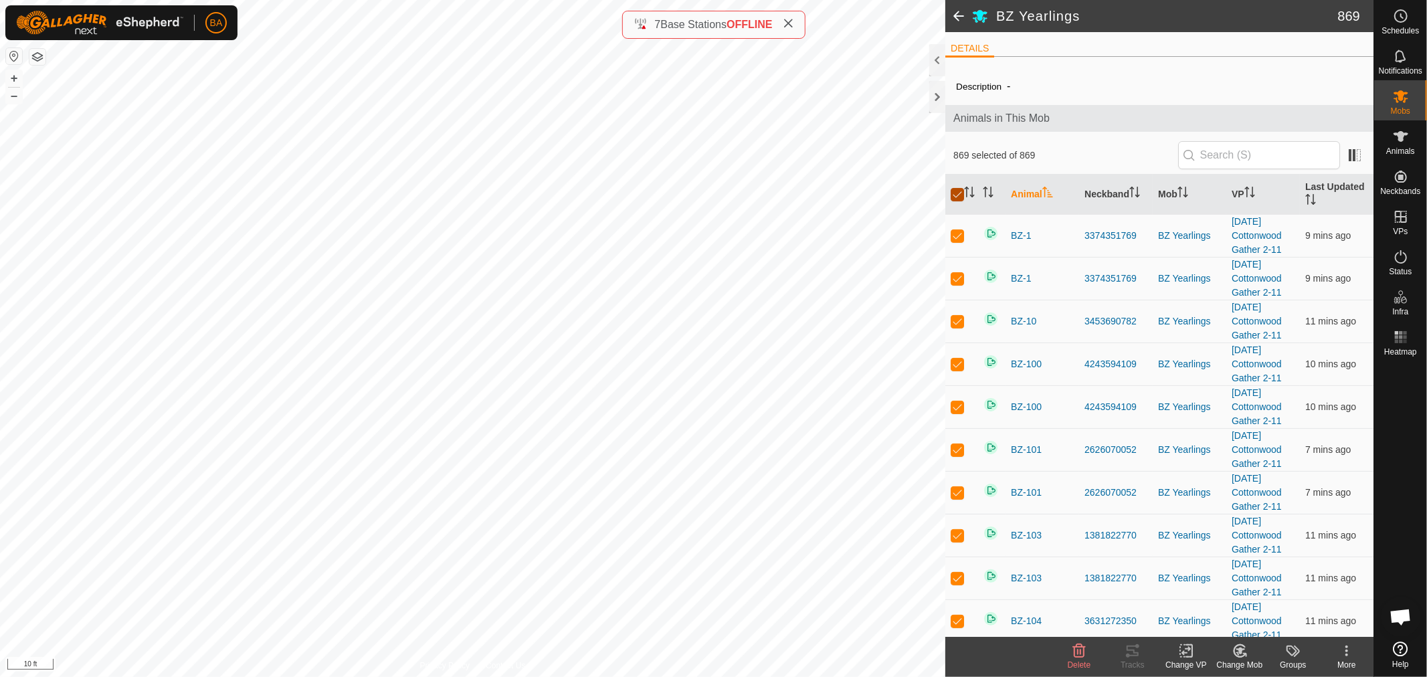
checkbox input "true"
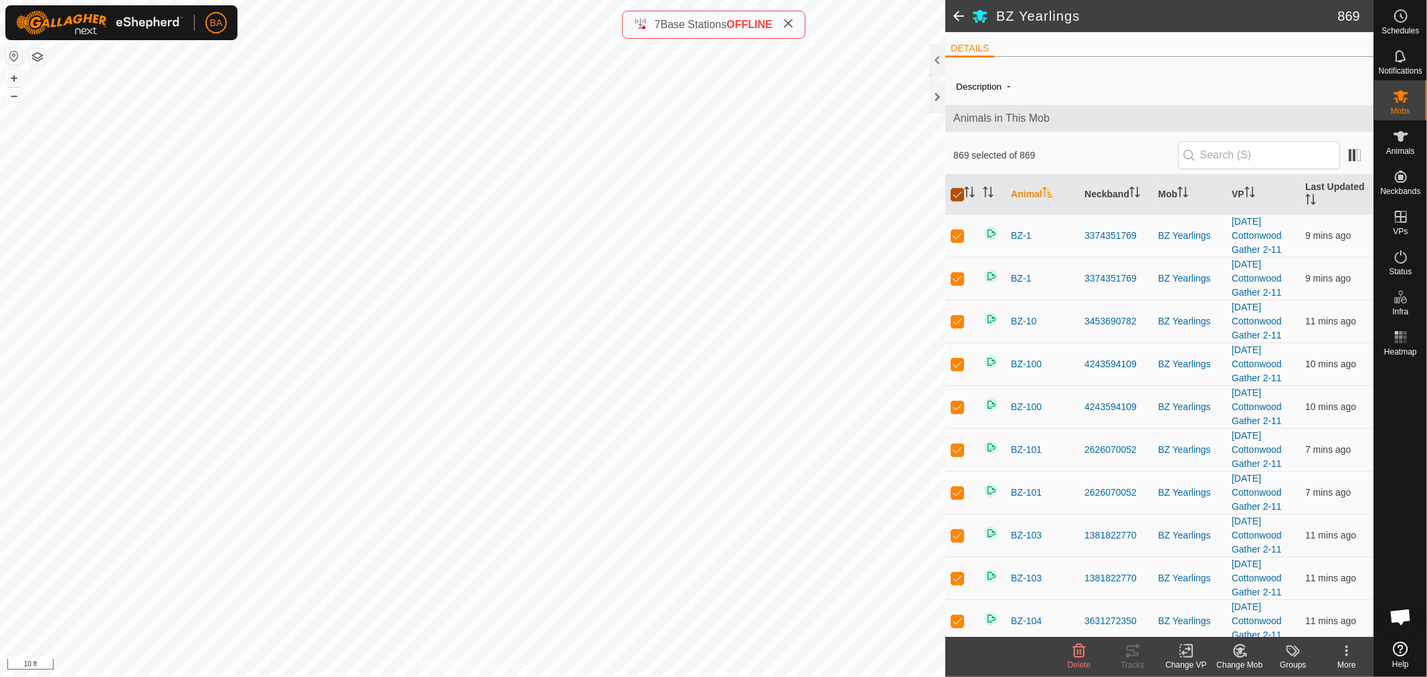
checkbox input "true"
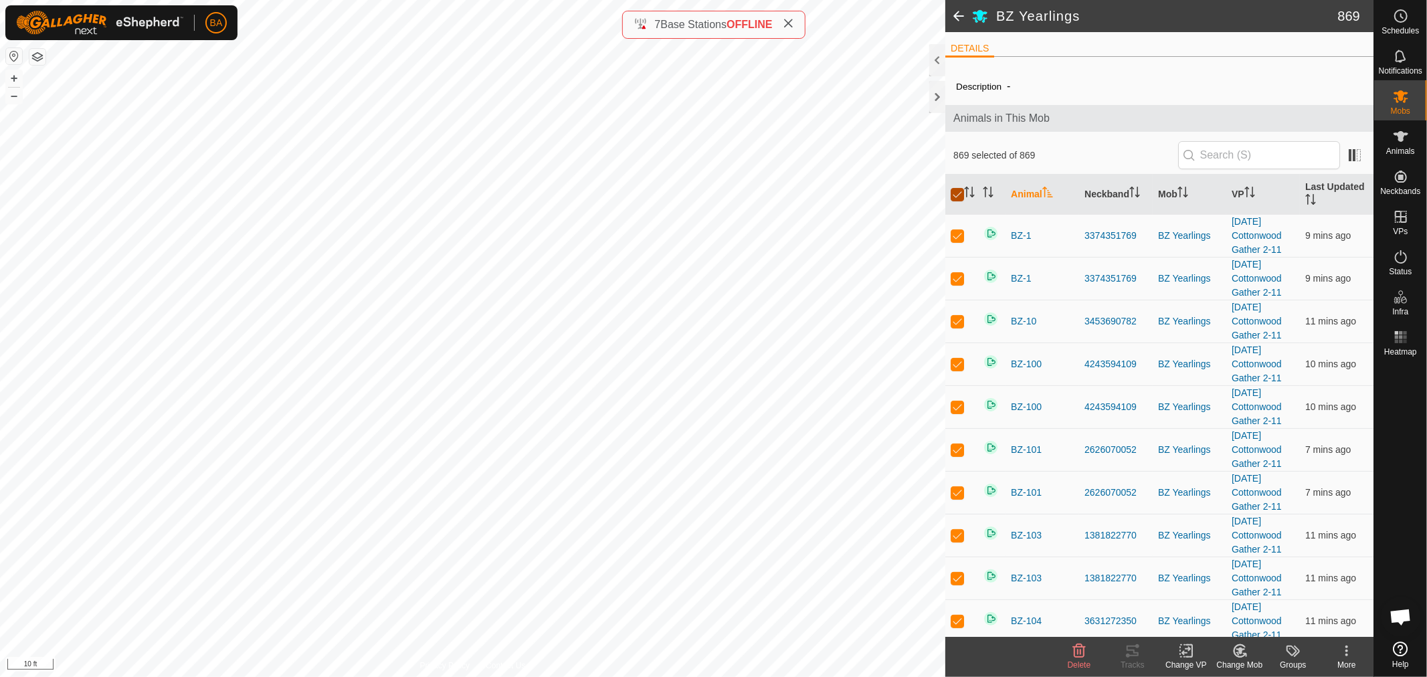
checkbox input "true"
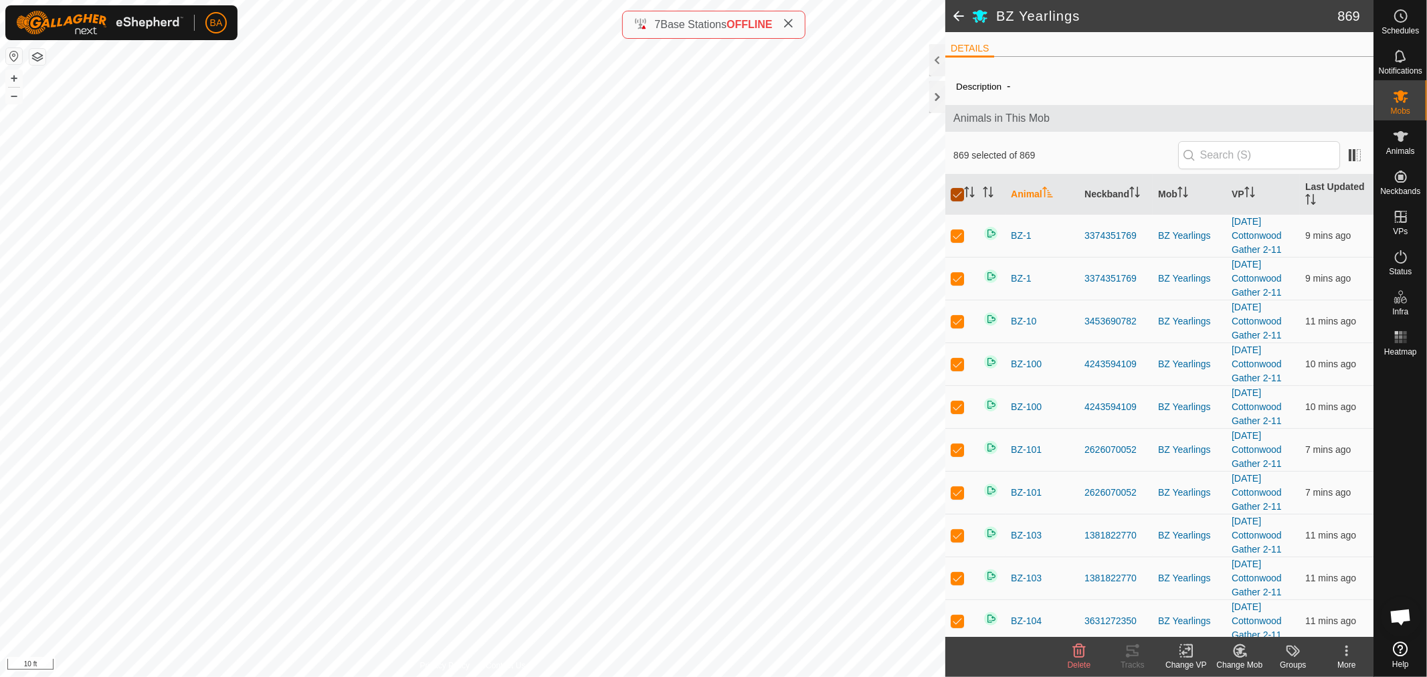
checkbox input "true"
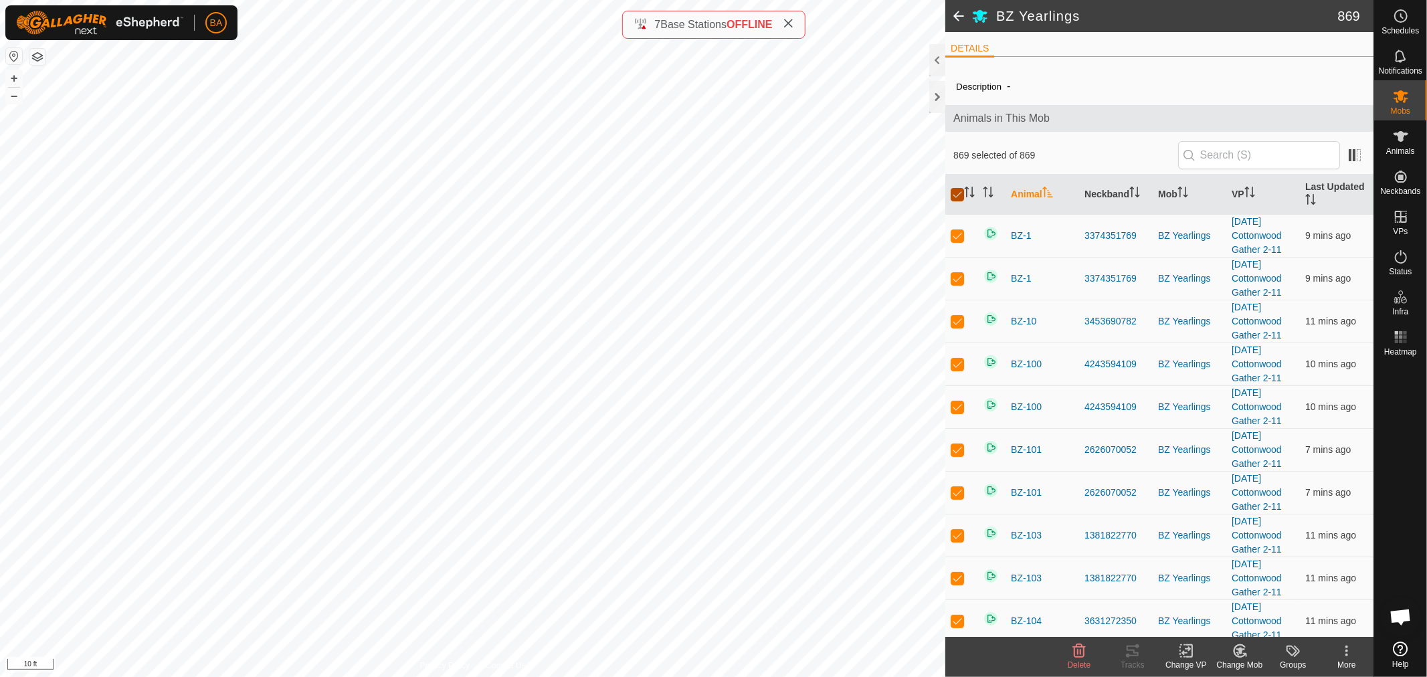
checkbox input "true"
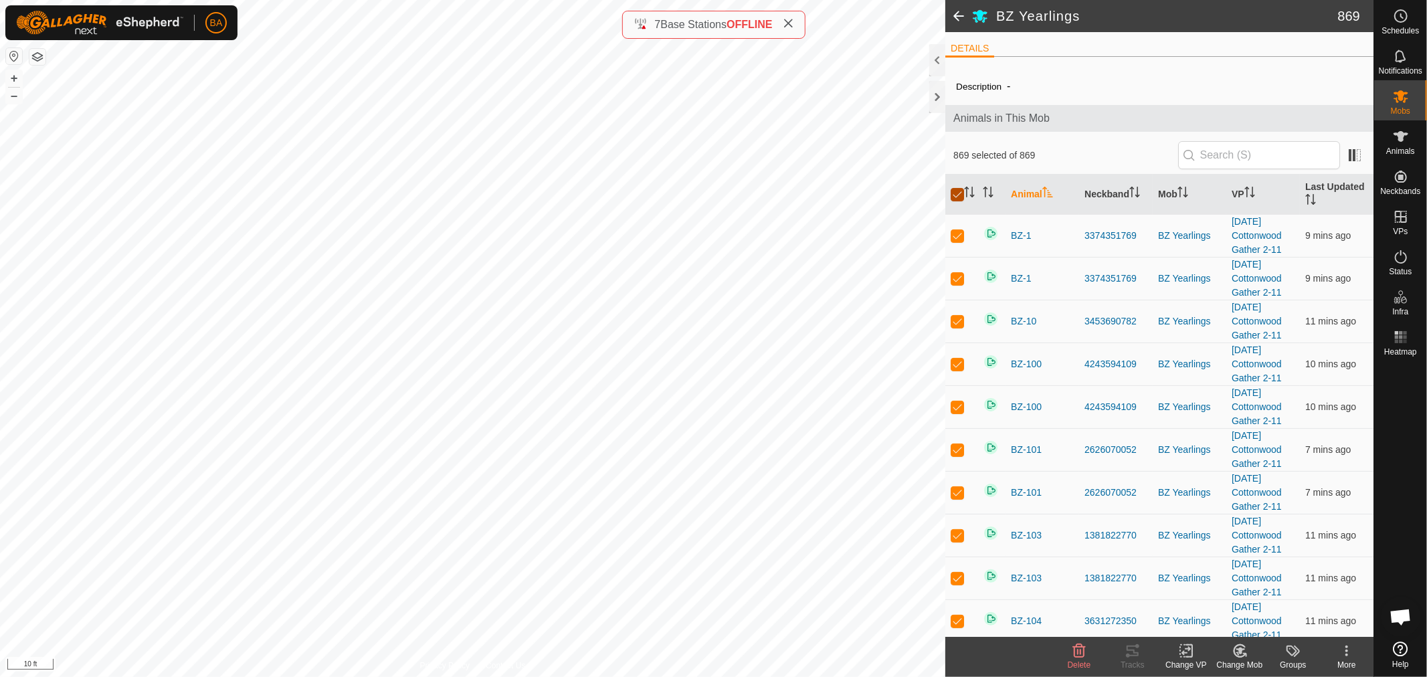
checkbox input "true"
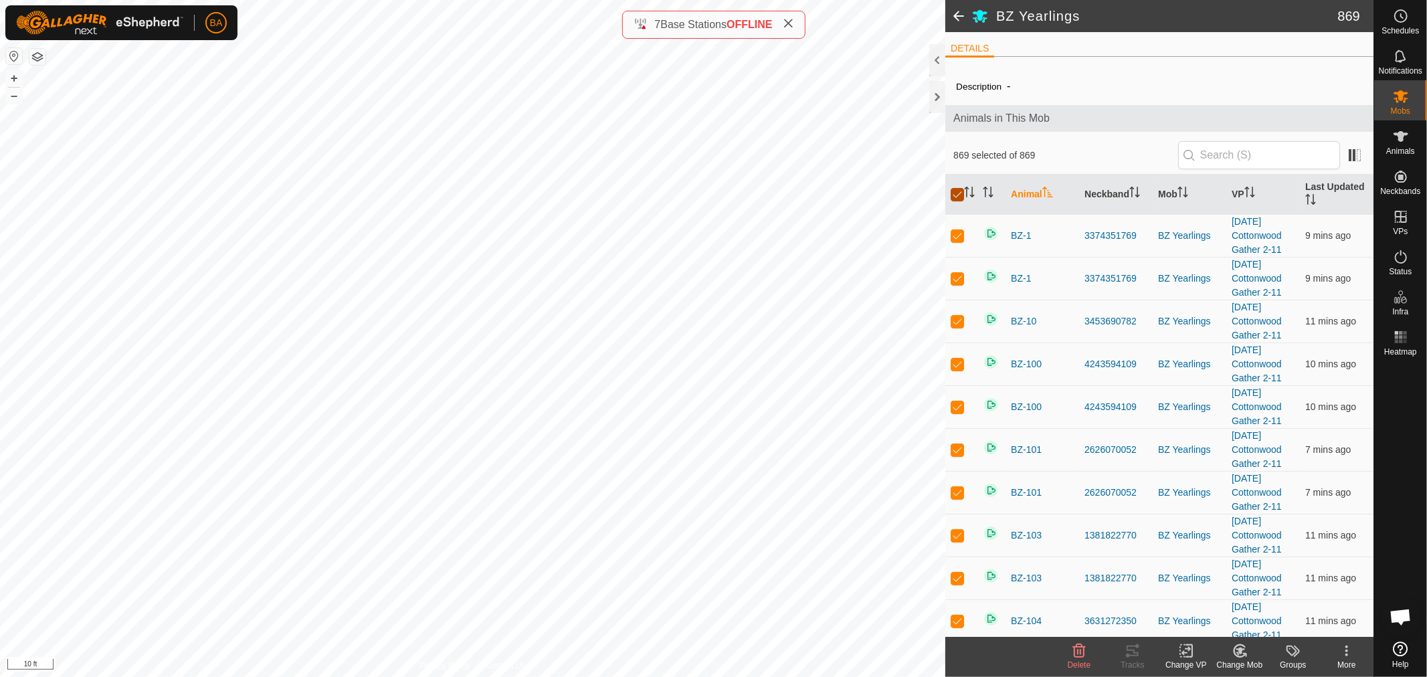
checkbox input "true"
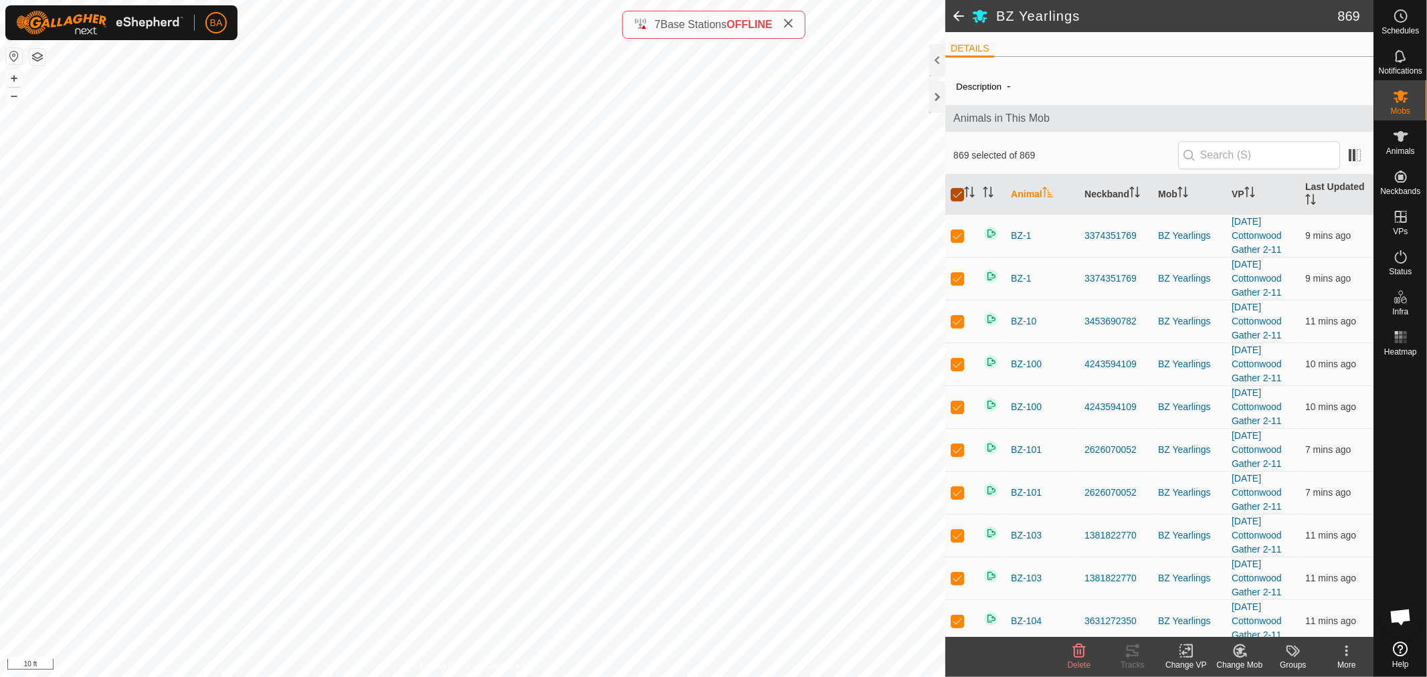
checkbox input "true"
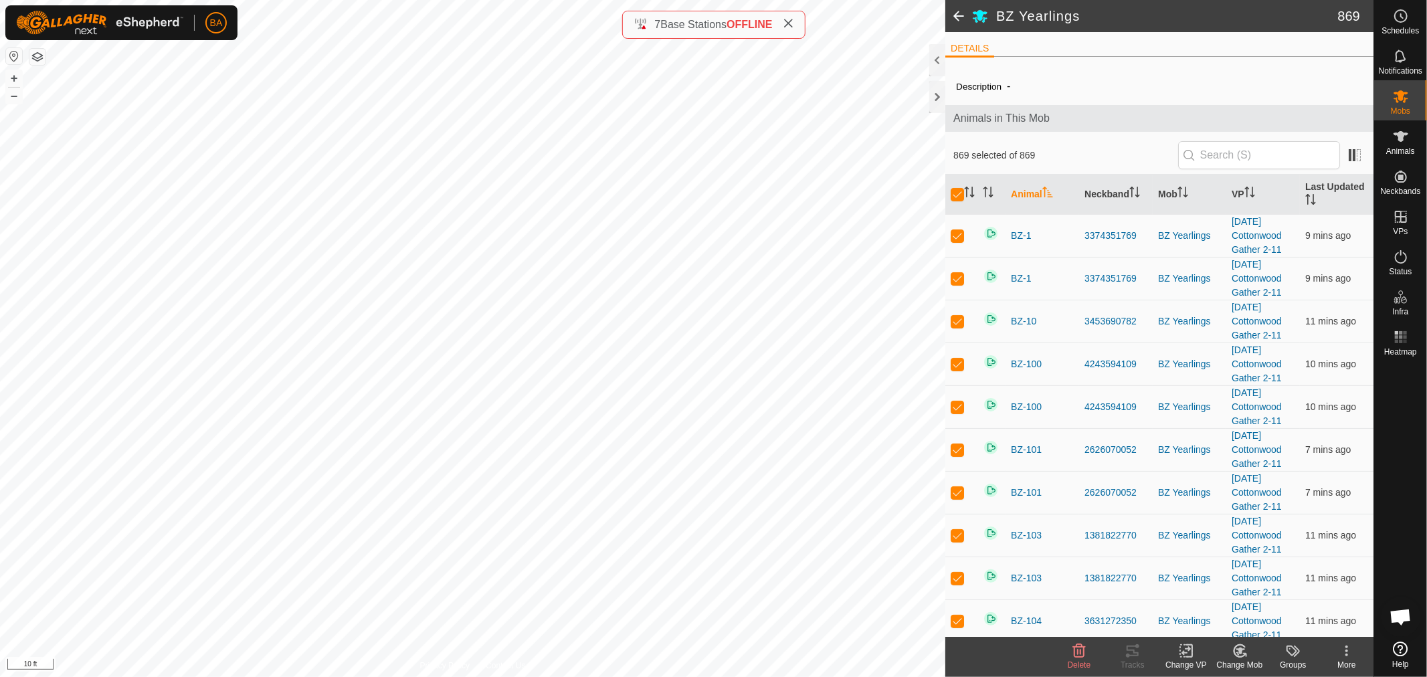
click at [1083, 656] on icon at bounding box center [1079, 651] width 16 height 16
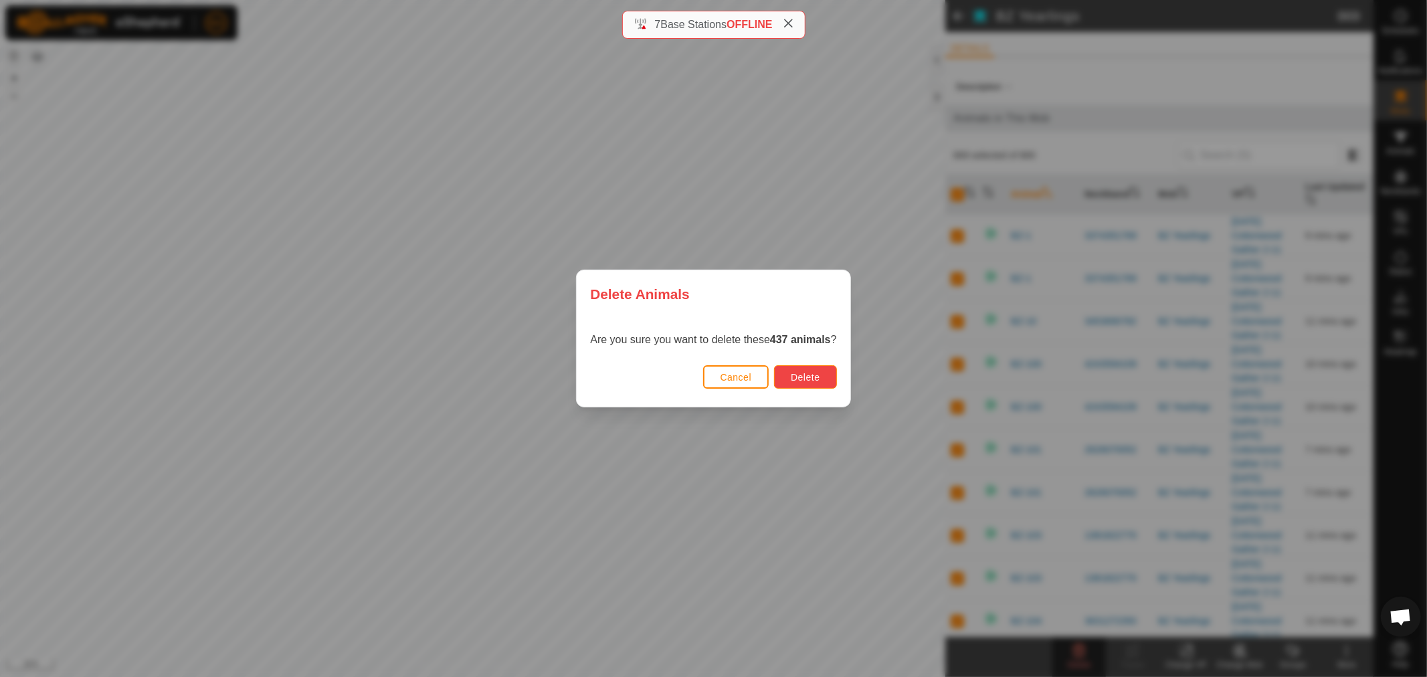
click at [805, 378] on span "Delete" at bounding box center [805, 377] width 29 height 11
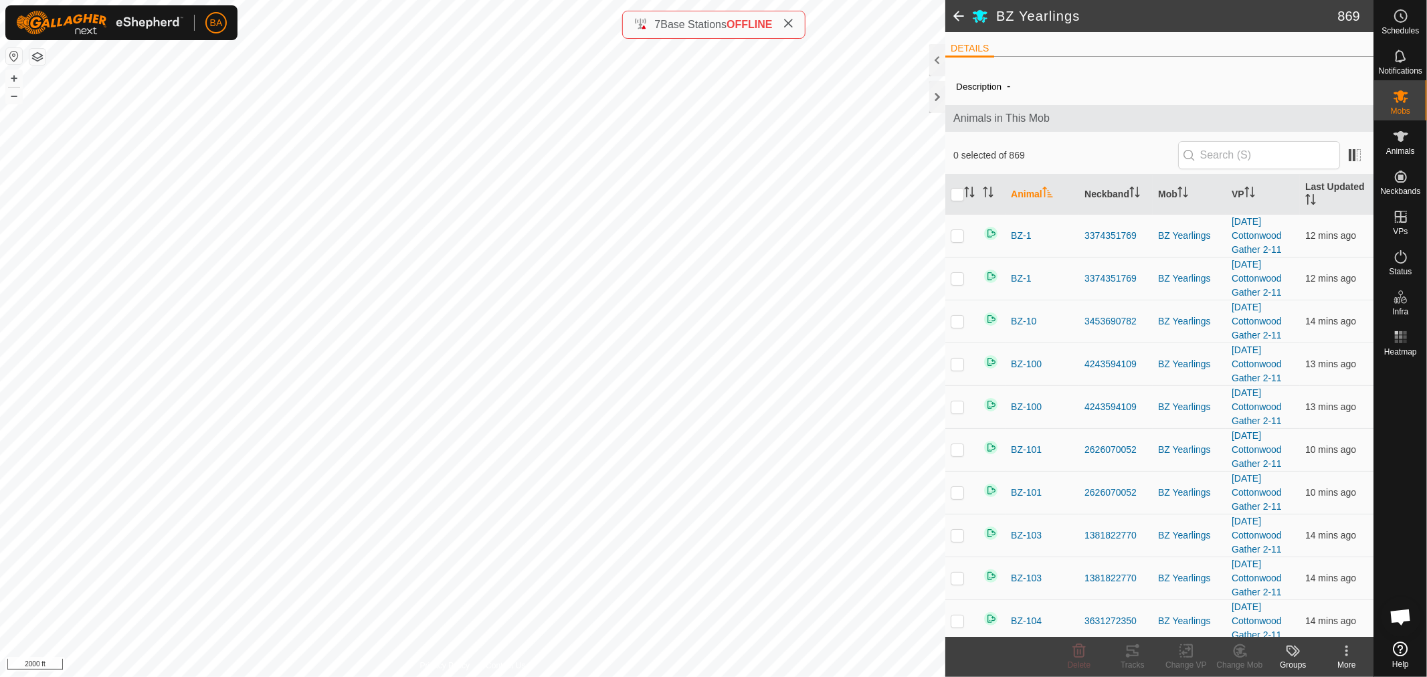
click at [597, 0] on html "BA Schedules Notifications Mobs Animals Neckbands VPs Status Infra Heatmap Help…" at bounding box center [713, 338] width 1427 height 677
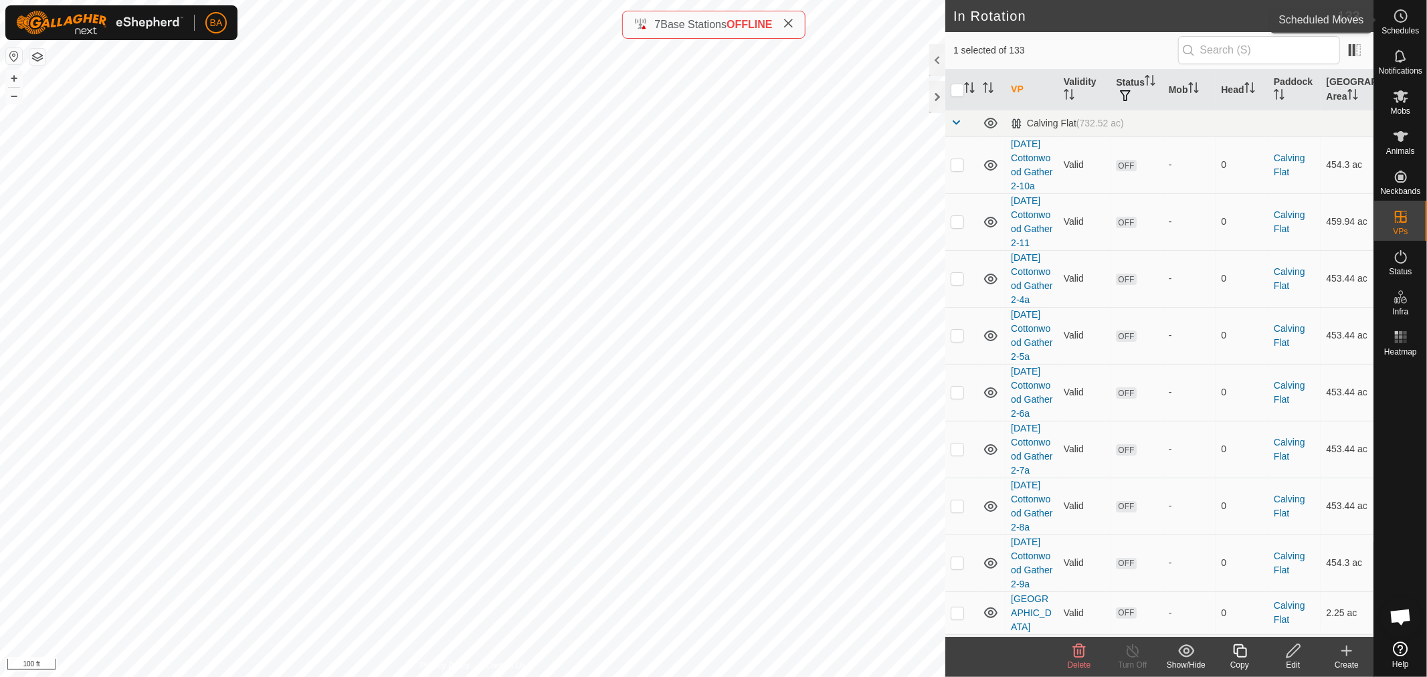
click at [1409, 13] on es-schedule-vp-svg-icon at bounding box center [1401, 15] width 24 height 21
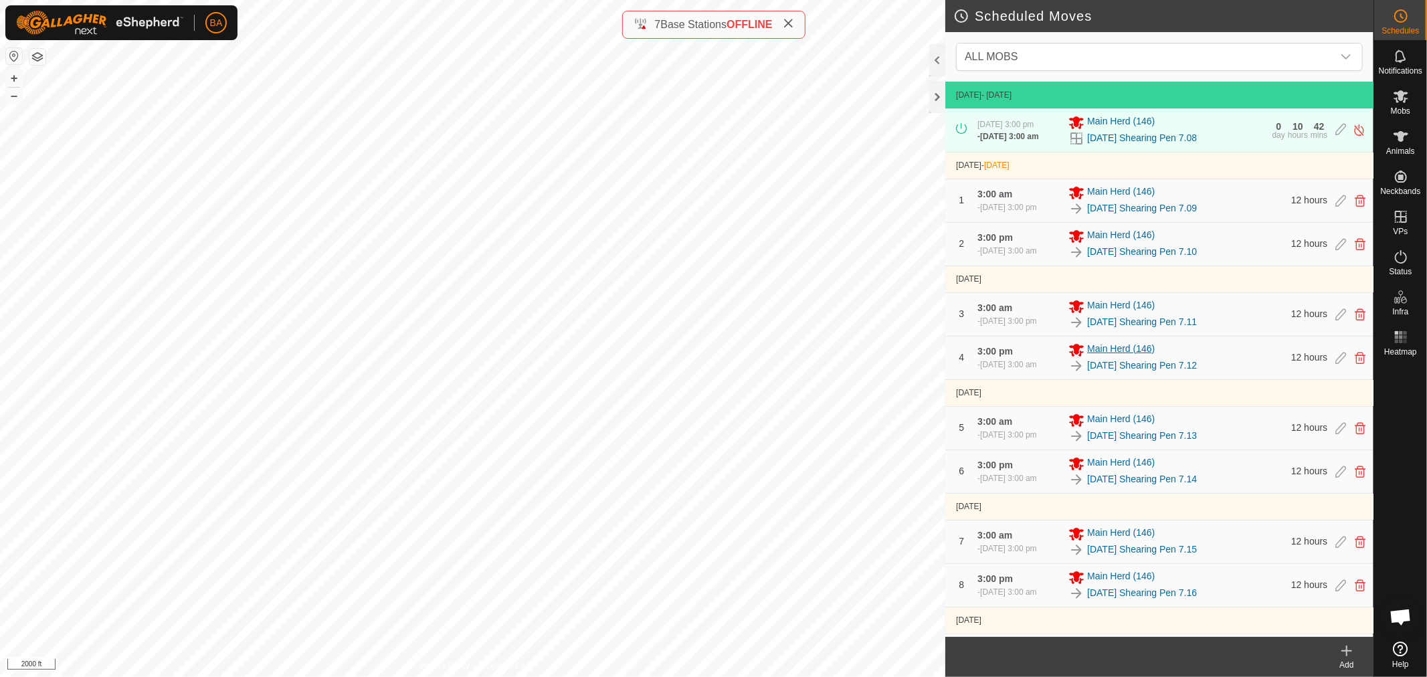
scroll to position [346, 0]
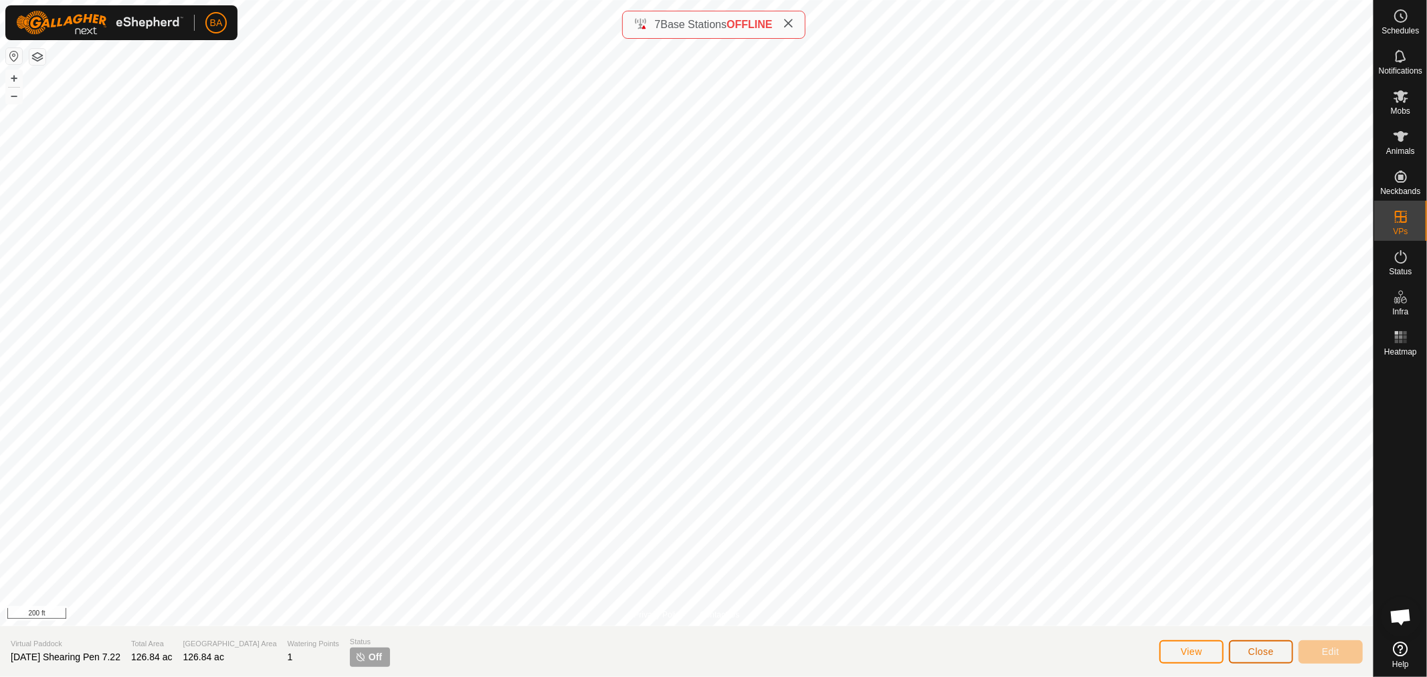
click at [1255, 656] on span "Close" at bounding box center [1260, 651] width 25 height 11
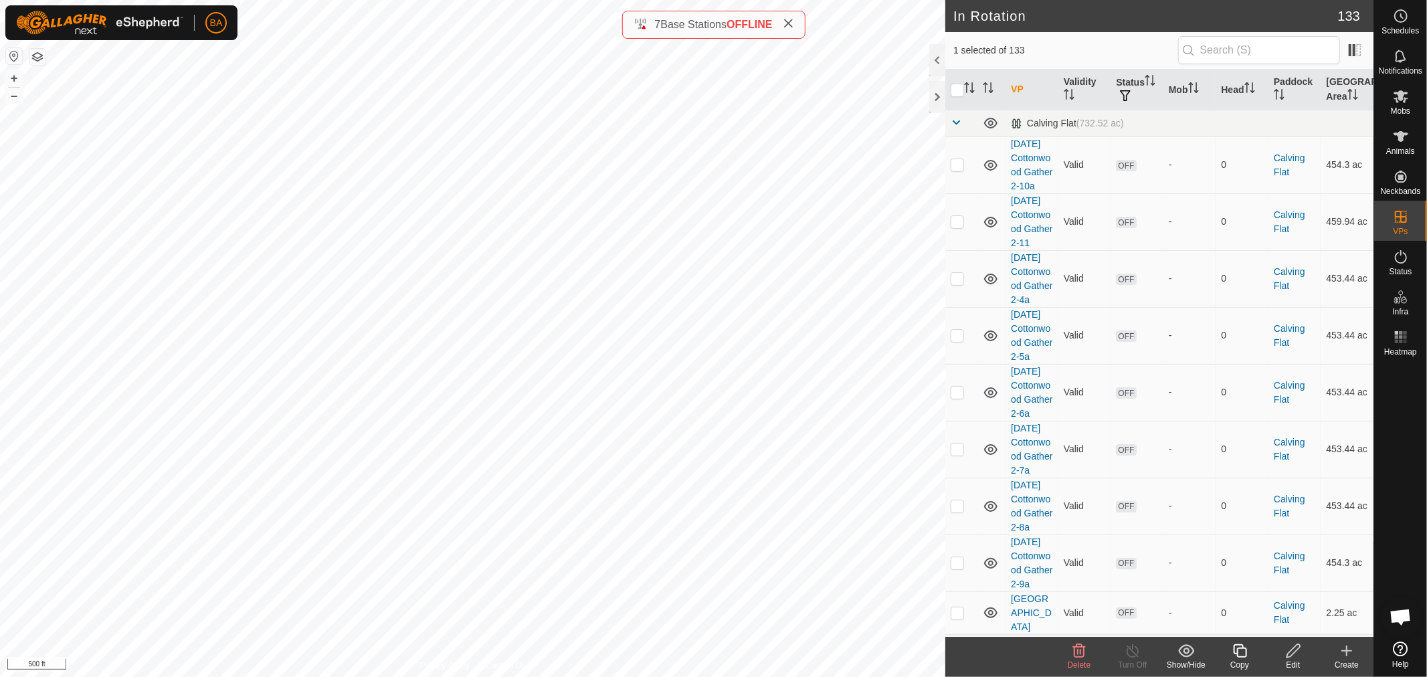
click at [239, 0] on html "BA Schedules Notifications Mobs Animals Neckbands VPs Status Infra Heatmap Help…" at bounding box center [713, 338] width 1427 height 677
click at [549, 676] on html "BA Schedules Notifications Mobs Animals Neckbands VPs Status Infra Heatmap Help…" at bounding box center [713, 338] width 1427 height 677
click at [957, 312] on div "In Rotation 133 1 selected of 133 VP Validity Status Mob Head Paddock Grazing A…" at bounding box center [687, 338] width 1374 height 677
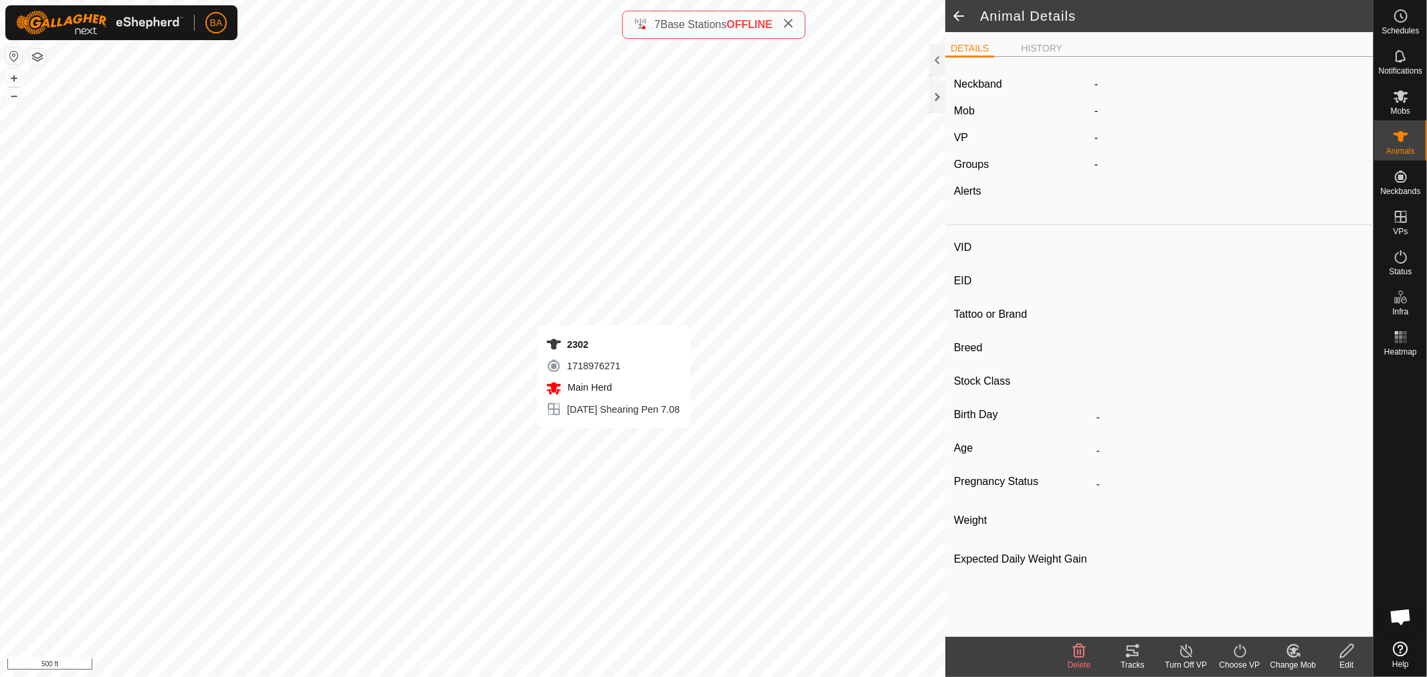
click at [1131, 654] on icon at bounding box center [1133, 651] width 16 height 16
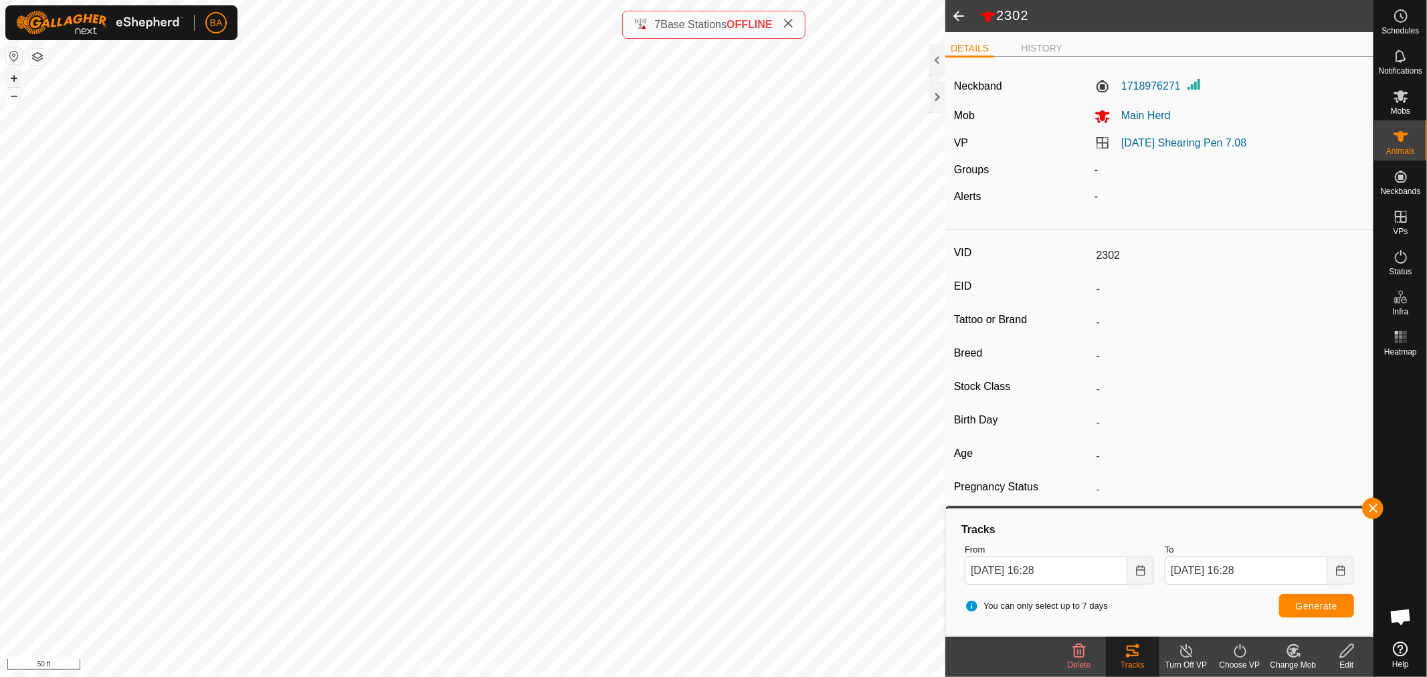
click at [15, 78] on button "+" at bounding box center [14, 78] width 16 height 16
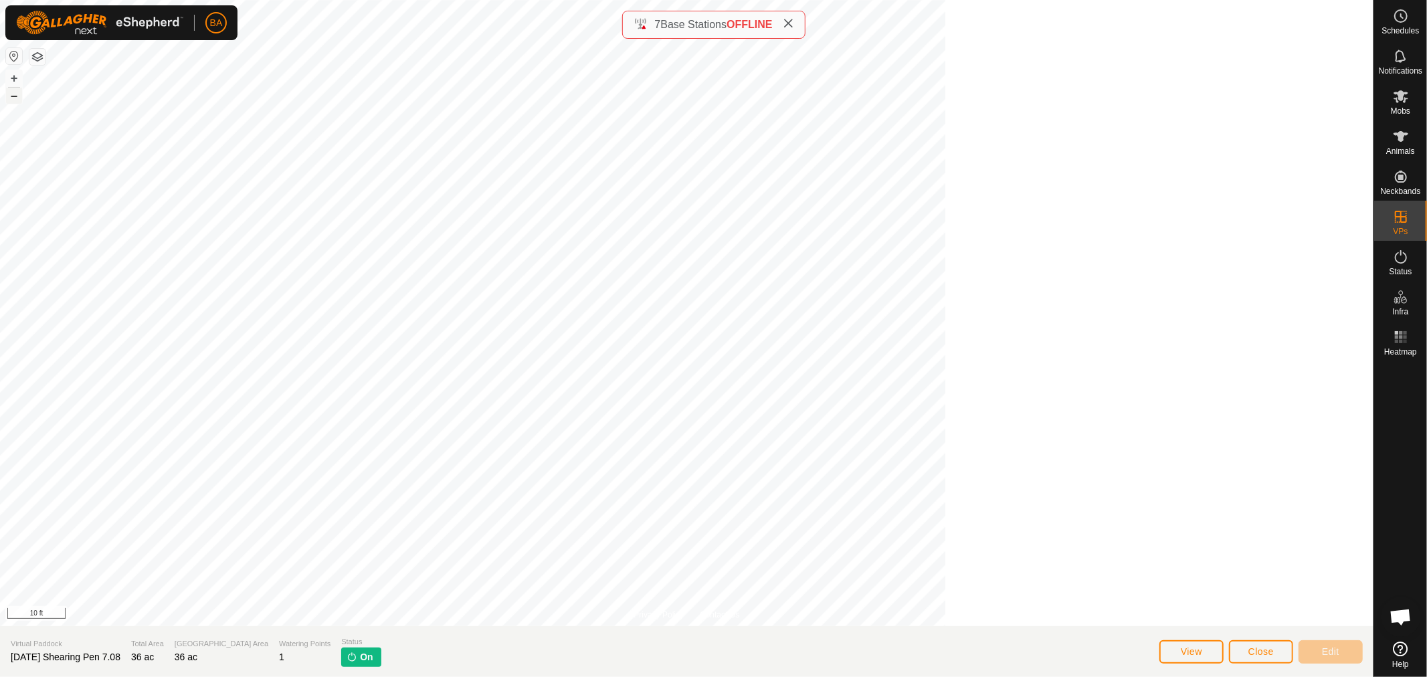
click at [13, 98] on button "–" at bounding box center [14, 96] width 16 height 16
click at [1253, 646] on span "Close" at bounding box center [1260, 651] width 25 height 11
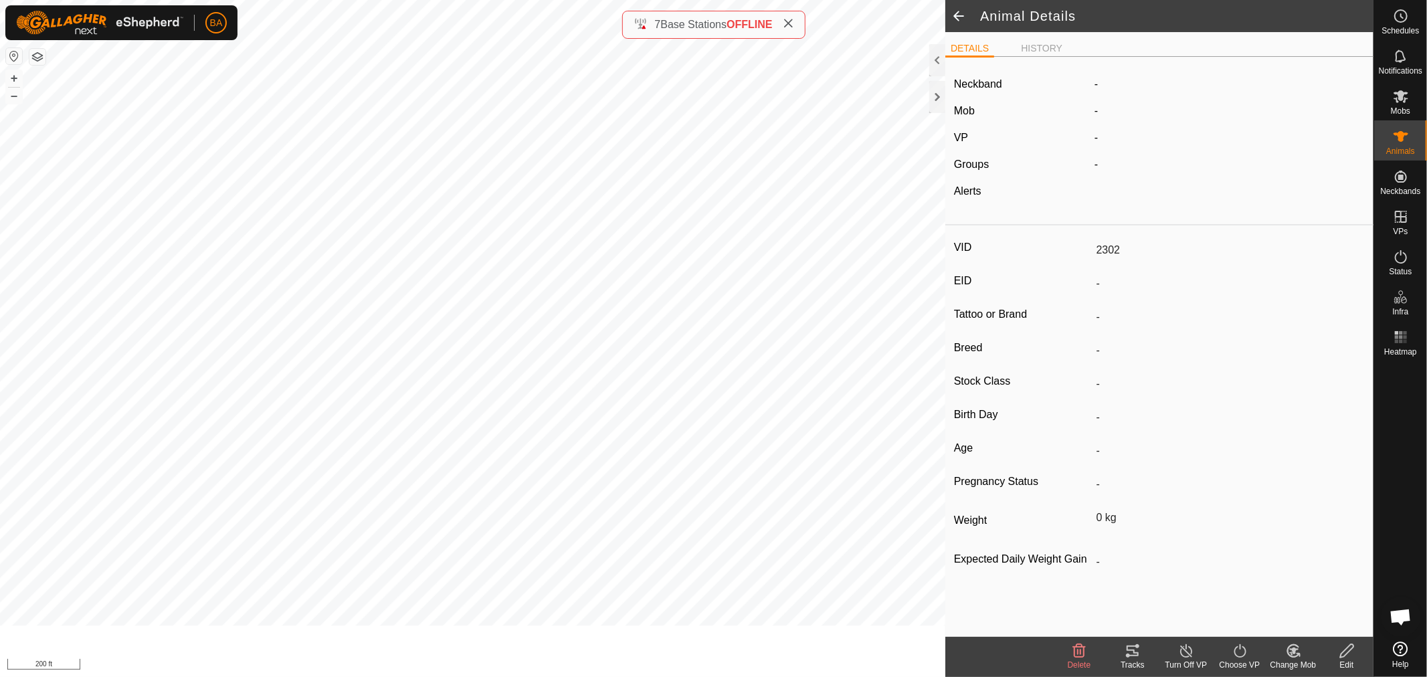
click at [1127, 650] on icon at bounding box center [1133, 651] width 12 height 11
click at [1127, 652] on icon at bounding box center [1133, 651] width 16 height 16
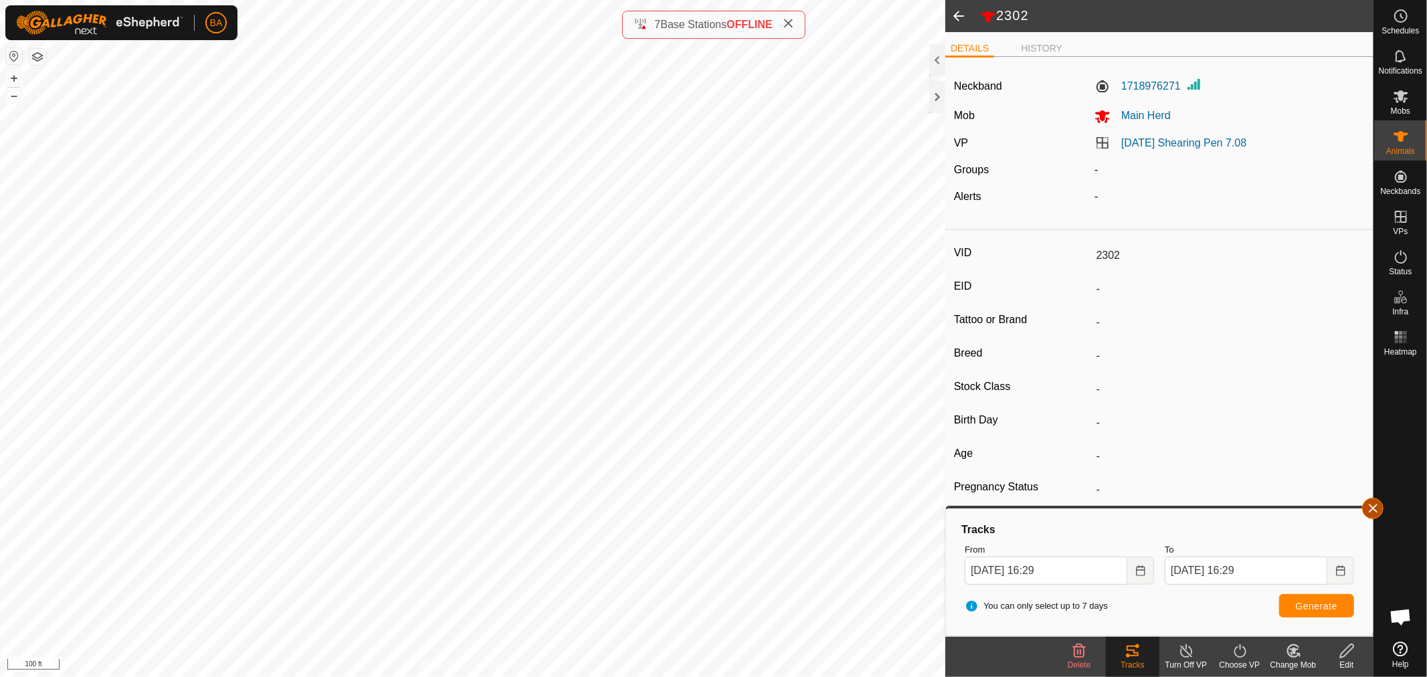
click at [1367, 508] on button "button" at bounding box center [1372, 508] width 21 height 21
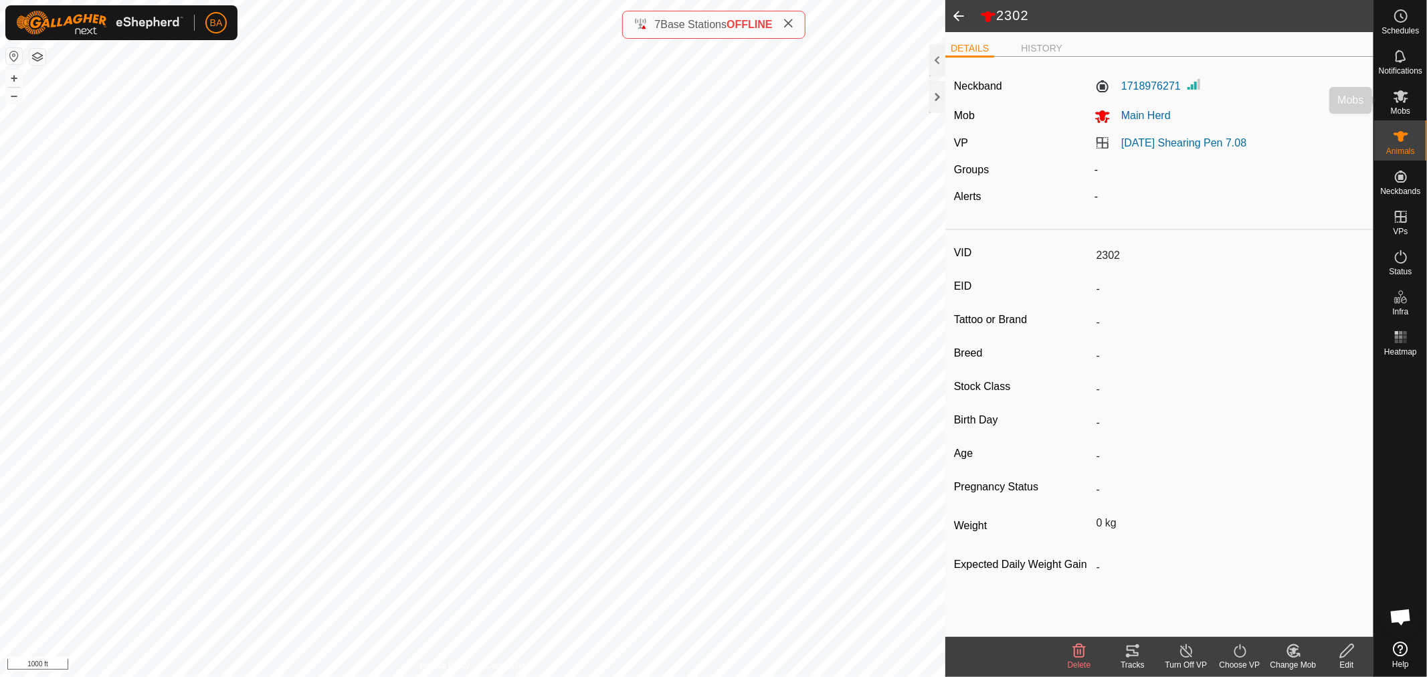
click at [1410, 103] on es-mob-svg-icon at bounding box center [1401, 96] width 24 height 21
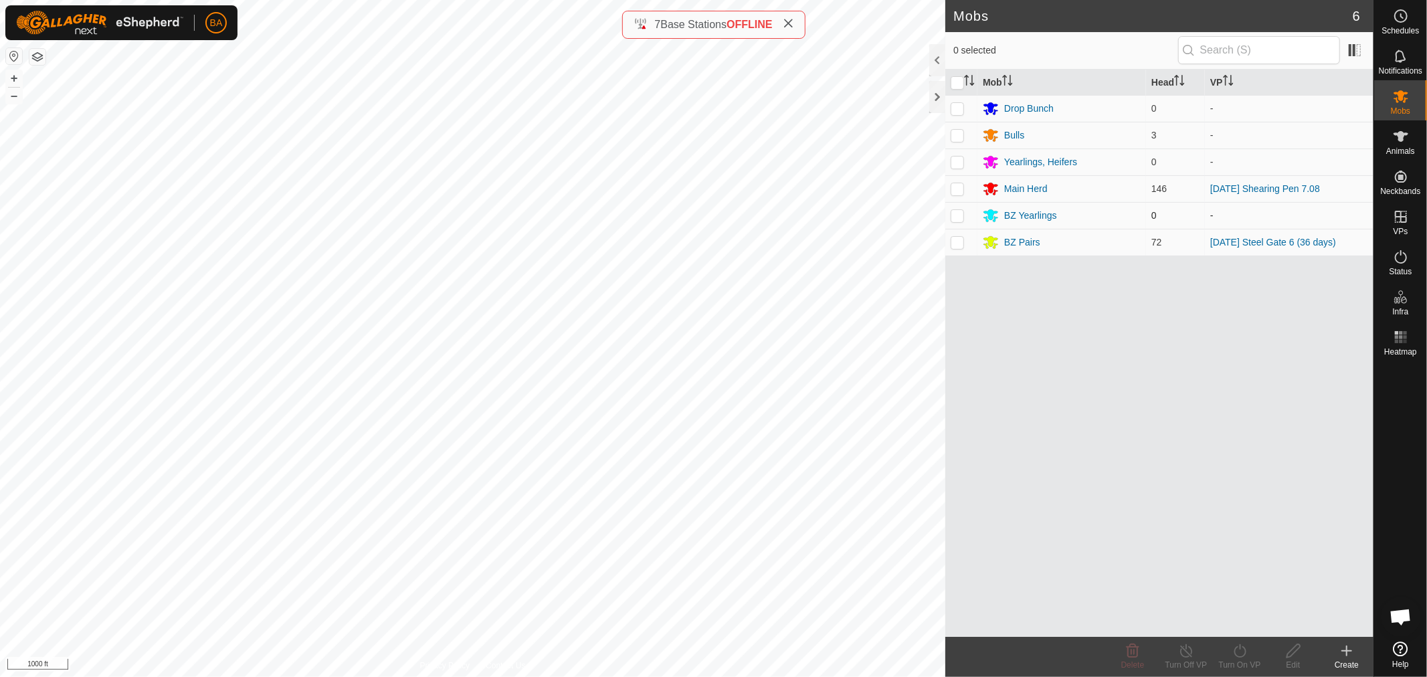
click at [958, 213] on p-checkbox at bounding box center [957, 215] width 13 height 11
checkbox input "true"
drag, startPoint x: 1367, startPoint y: 174, endPoint x: 1358, endPoint y: 211, distance: 37.8
click at [1335, 174] on link "Unfitted Neckbands" at bounding box center [1306, 173] width 132 height 27
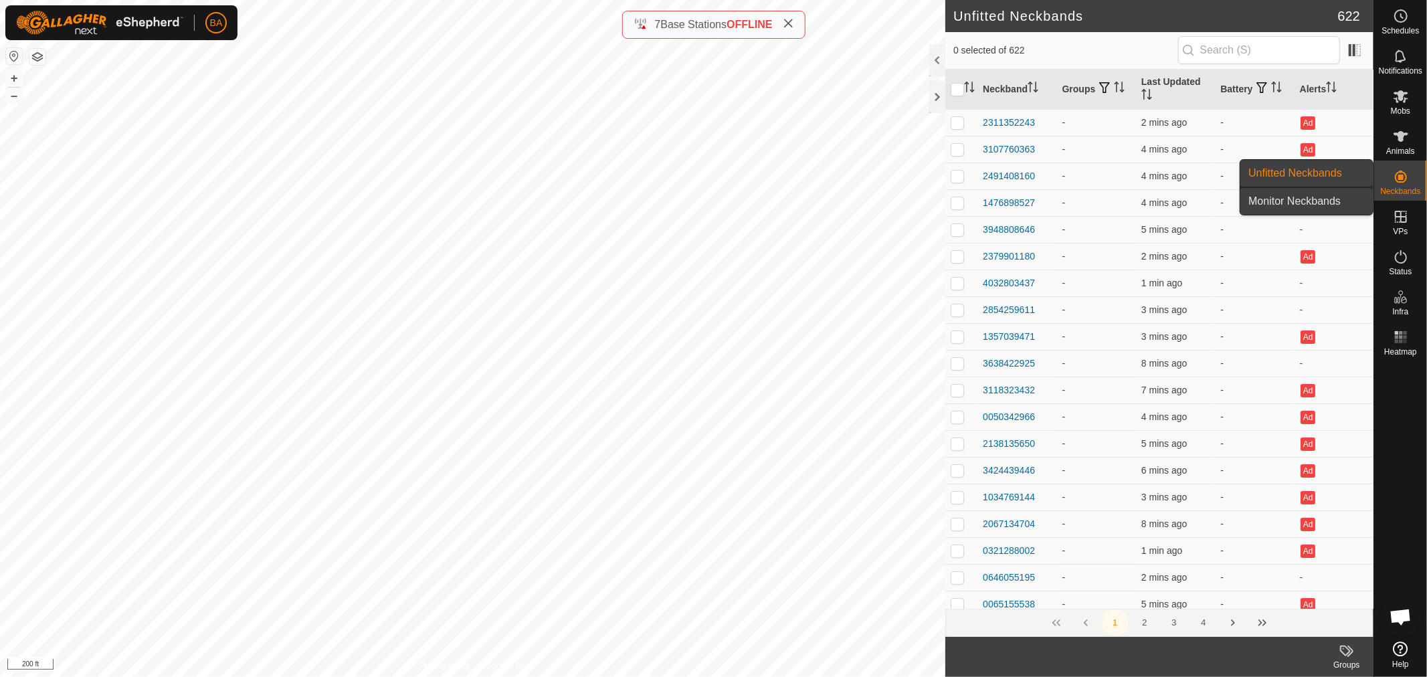
click at [1326, 201] on link "Monitor Neckbands" at bounding box center [1306, 201] width 132 height 27
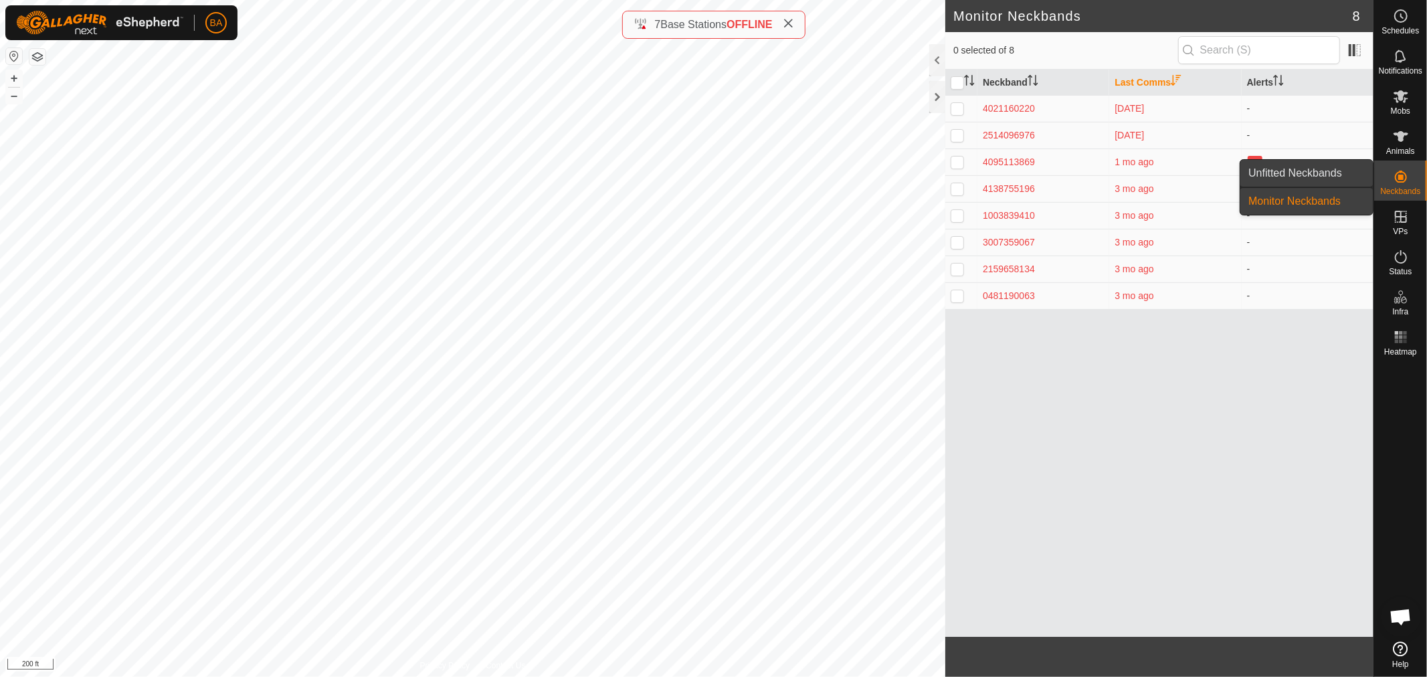
click at [1352, 175] on link "Unfitted Neckbands" at bounding box center [1306, 173] width 132 height 27
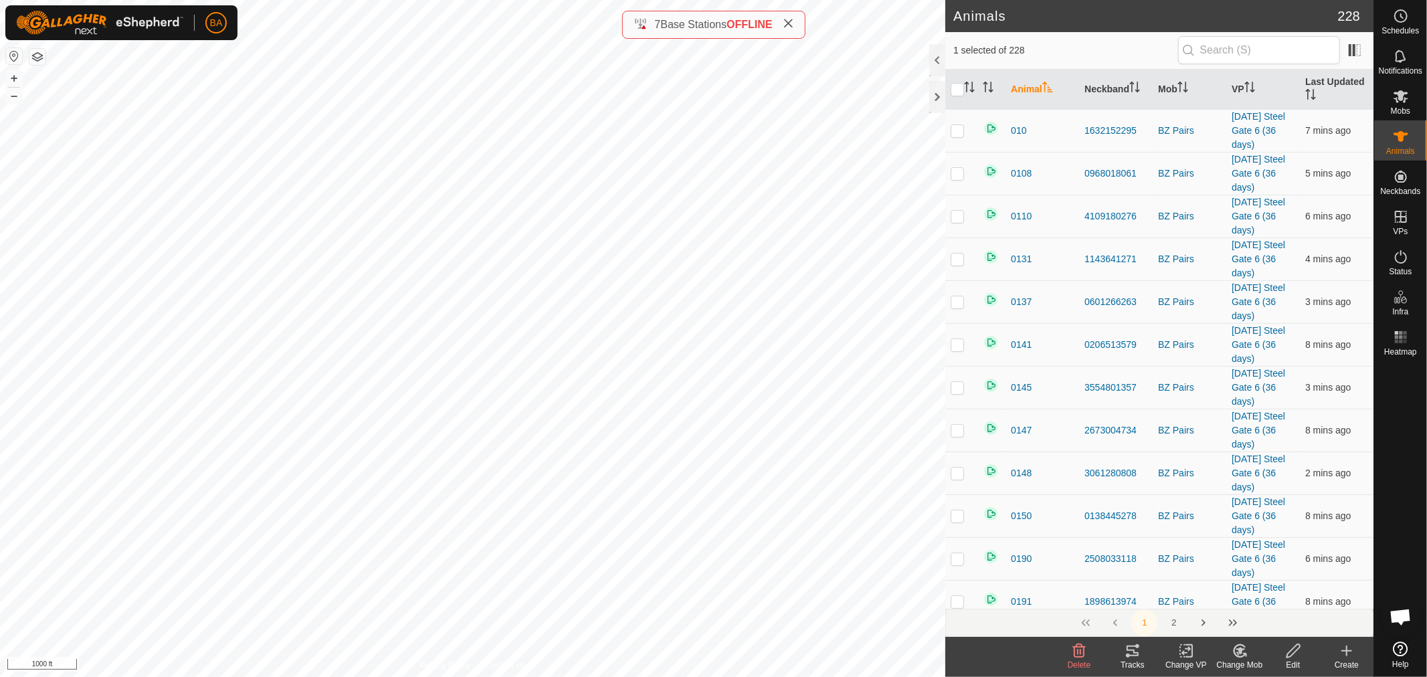
click at [1131, 650] on icon at bounding box center [1133, 651] width 12 height 11
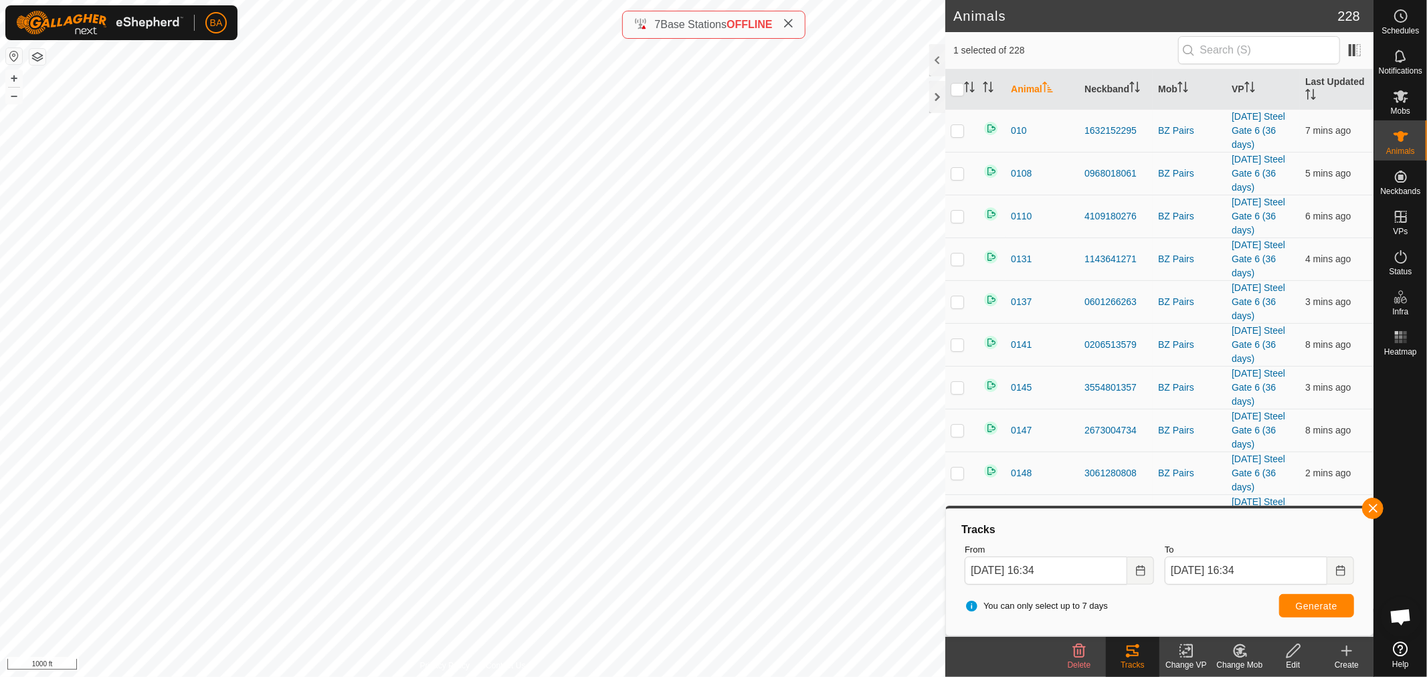
click at [1369, 510] on button "button" at bounding box center [1372, 508] width 21 height 21
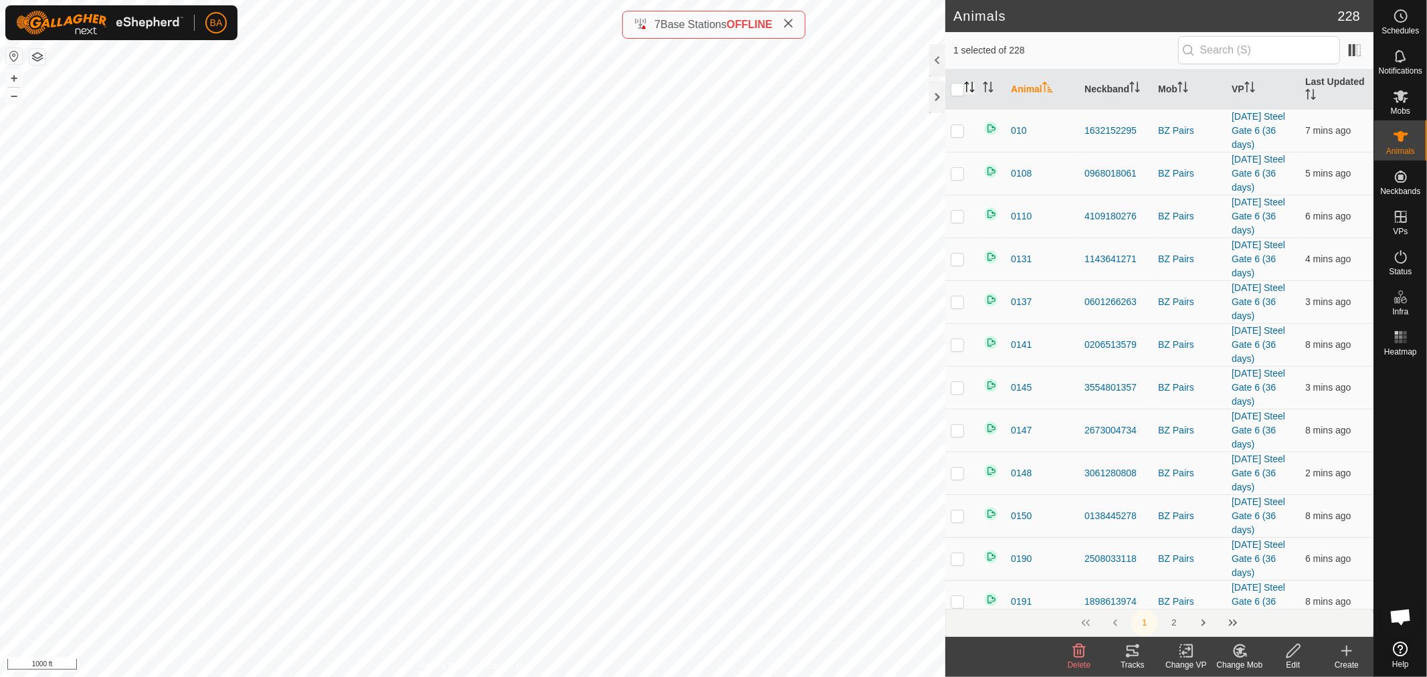
click at [968, 88] on icon "Activate to sort" at bounding box center [969, 87] width 11 height 11
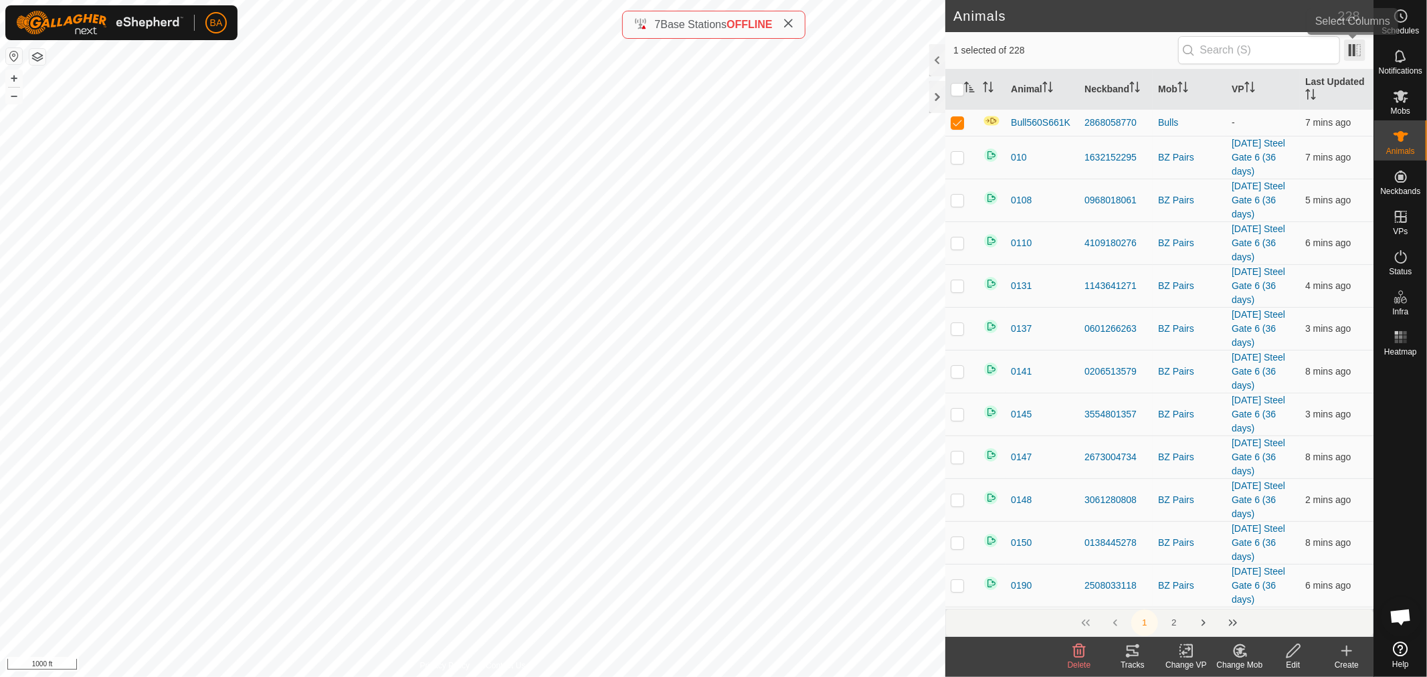
click at [1356, 54] on span at bounding box center [1354, 49] width 21 height 21
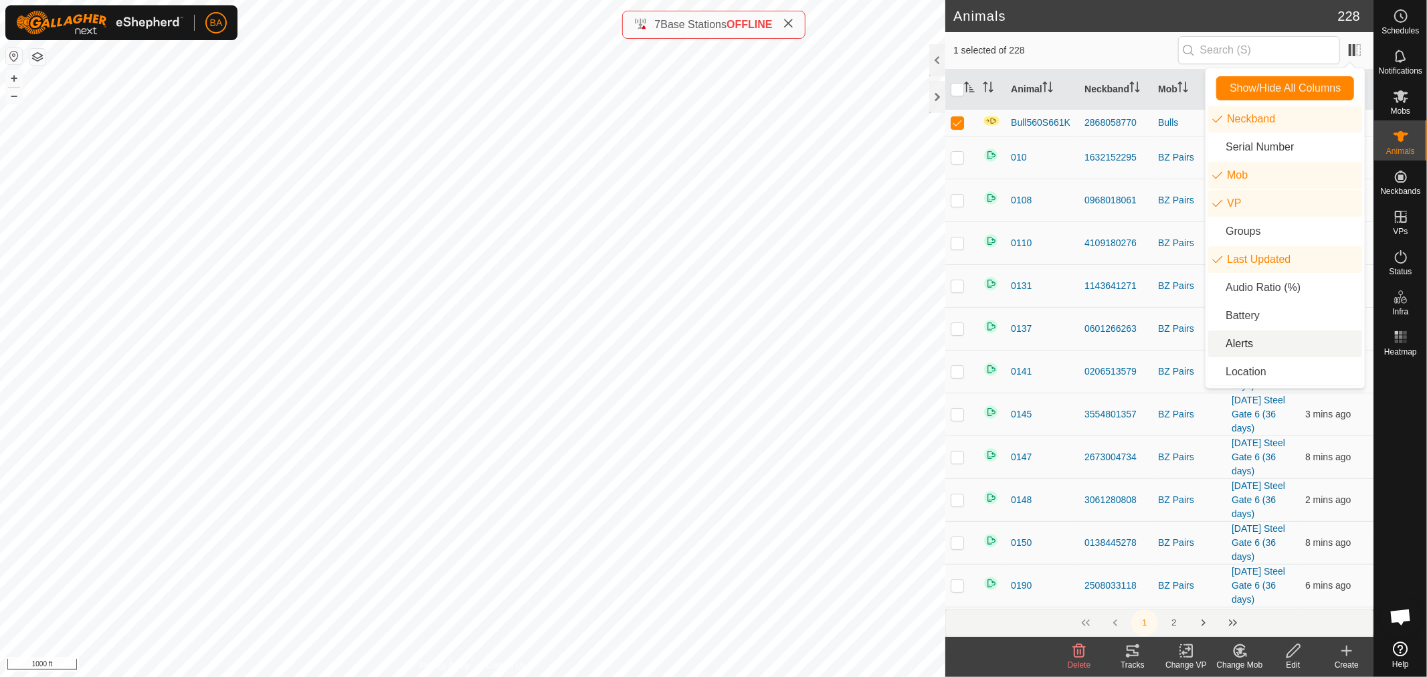
click at [1261, 337] on li "Alerts" at bounding box center [1285, 344] width 154 height 27
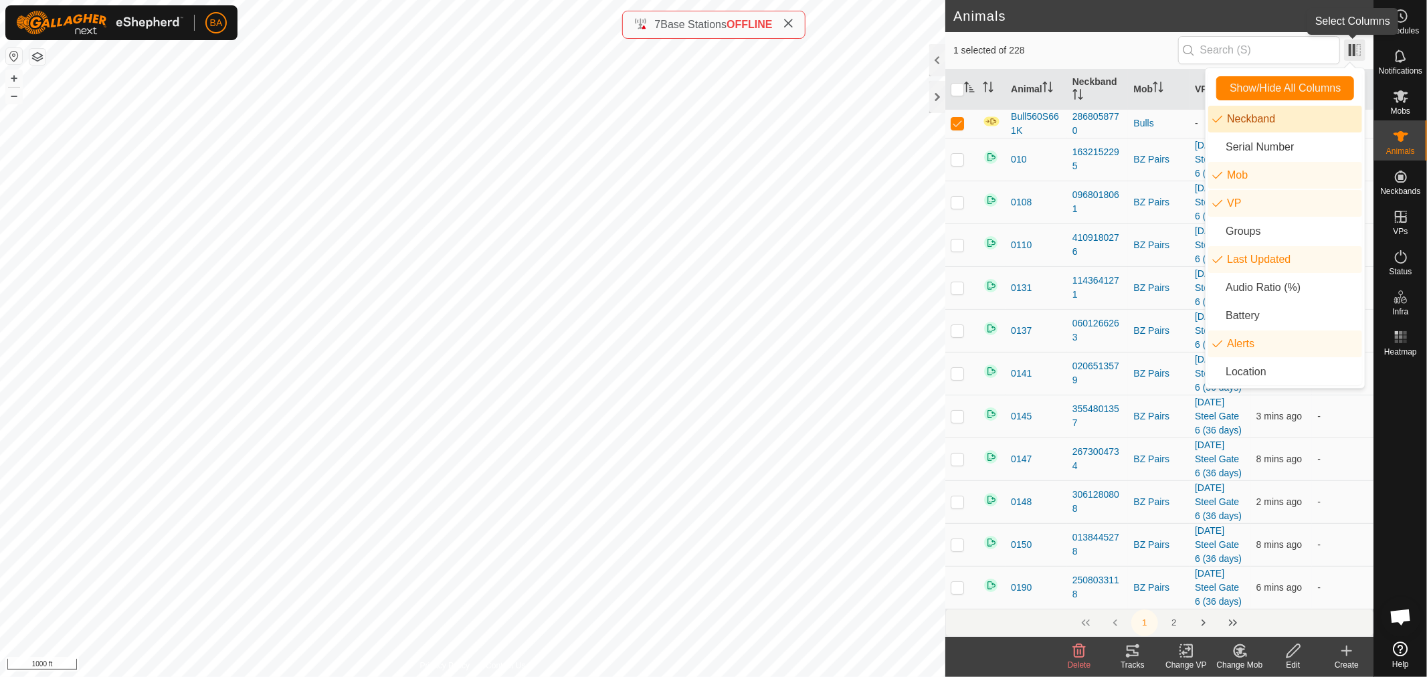
click at [1353, 49] on span at bounding box center [1354, 49] width 21 height 21
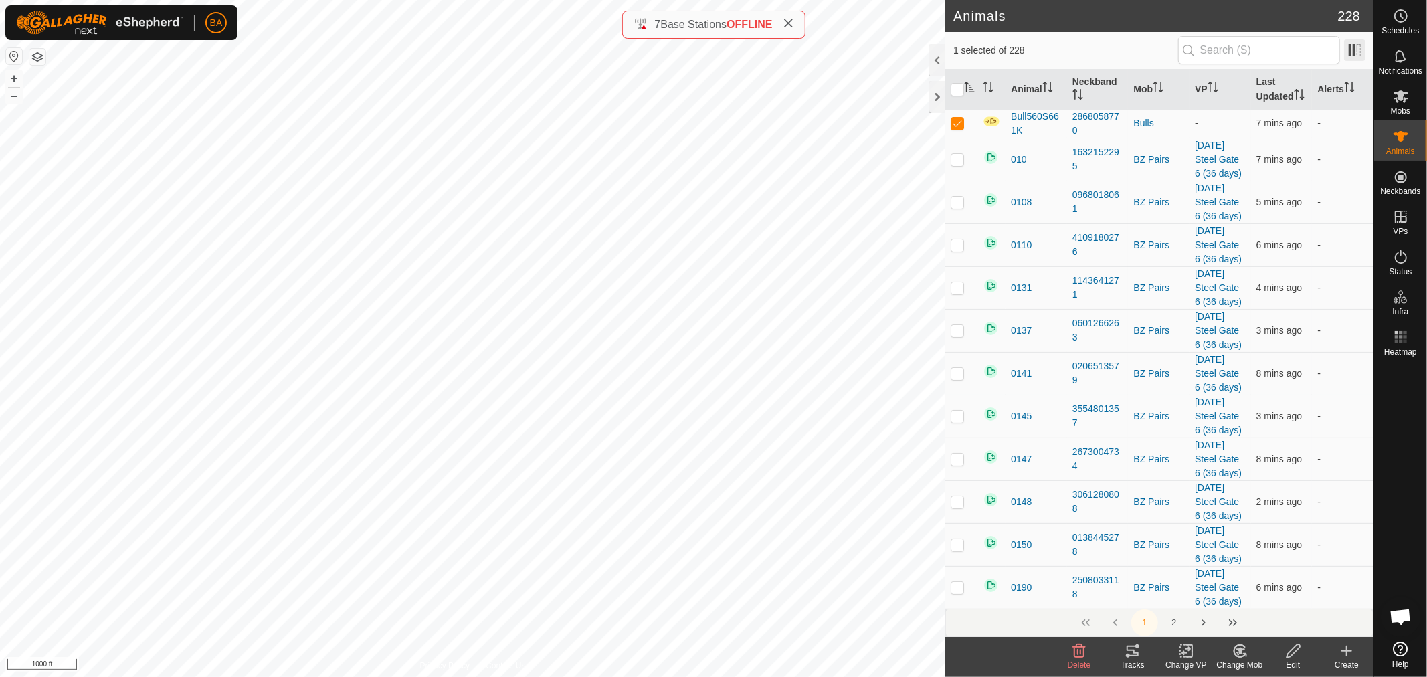
click at [1353, 49] on span at bounding box center [1354, 49] width 21 height 21
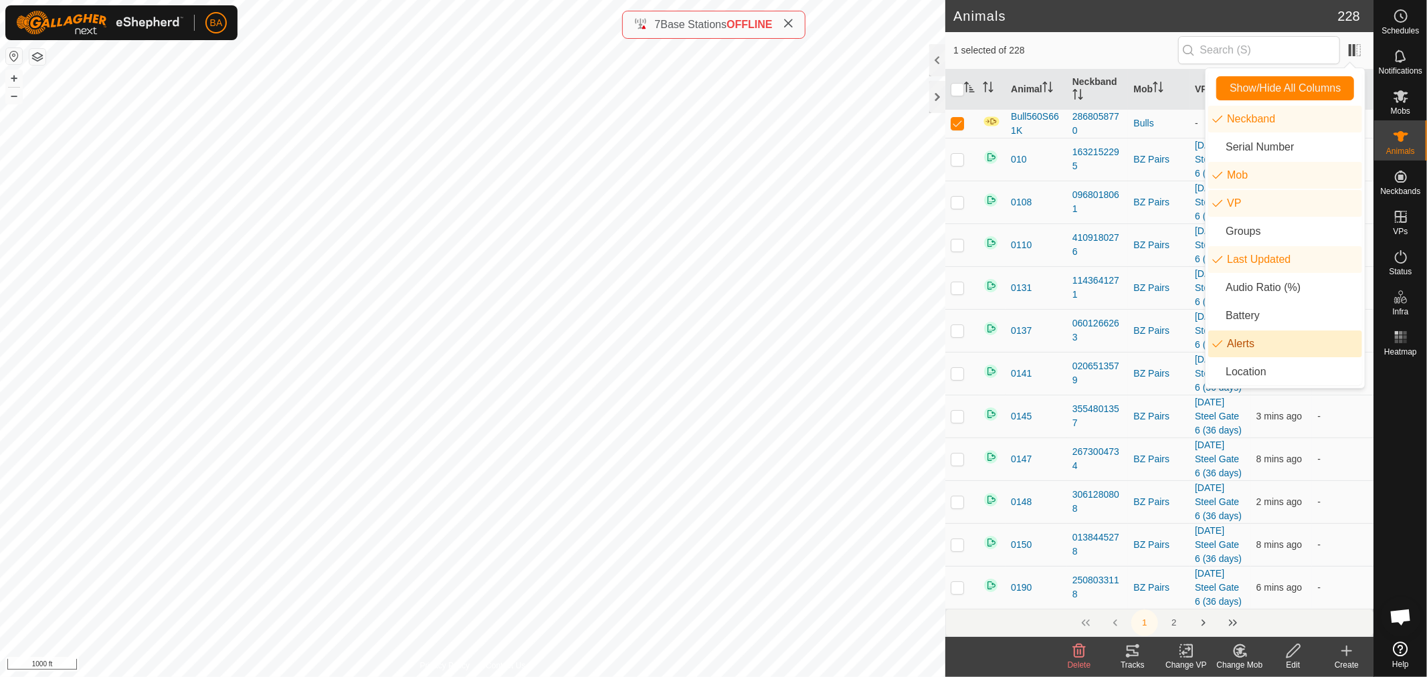
click at [1230, 343] on li "Alerts" at bounding box center [1285, 344] width 154 height 27
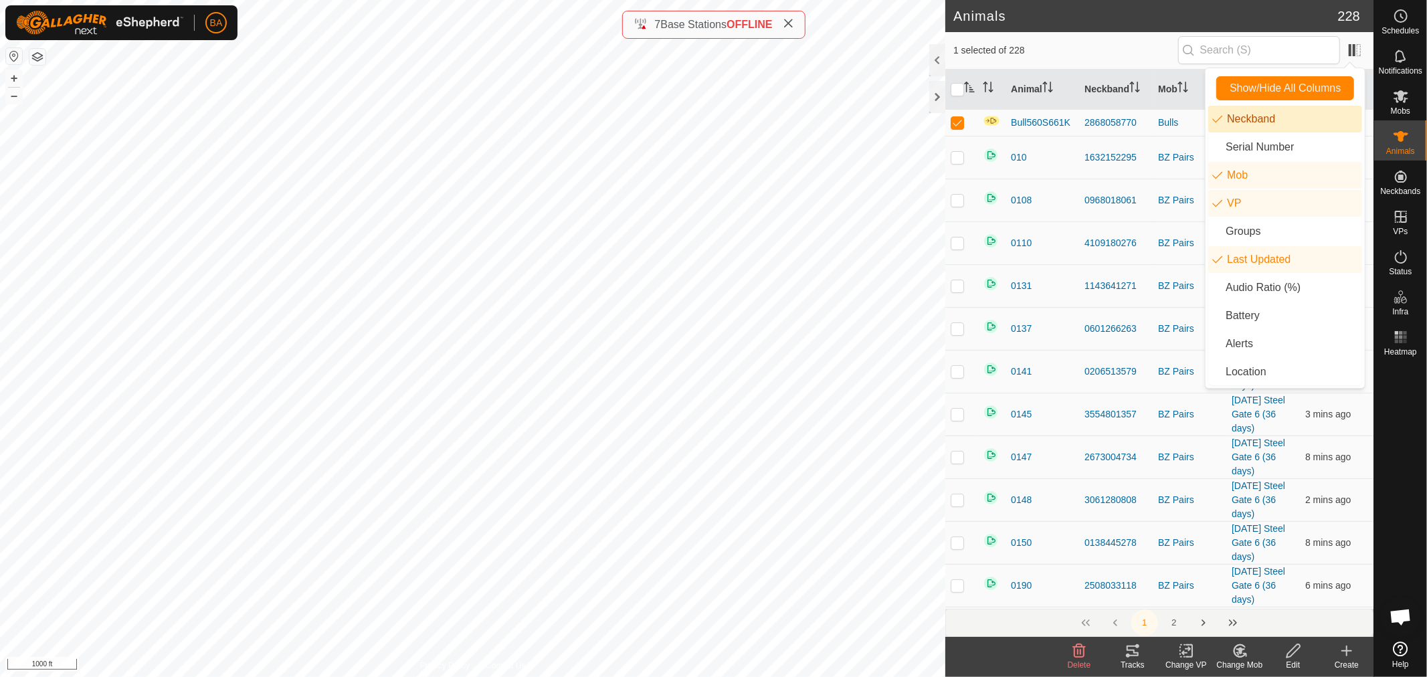
click at [1267, 112] on li "Neckband" at bounding box center [1285, 119] width 154 height 27
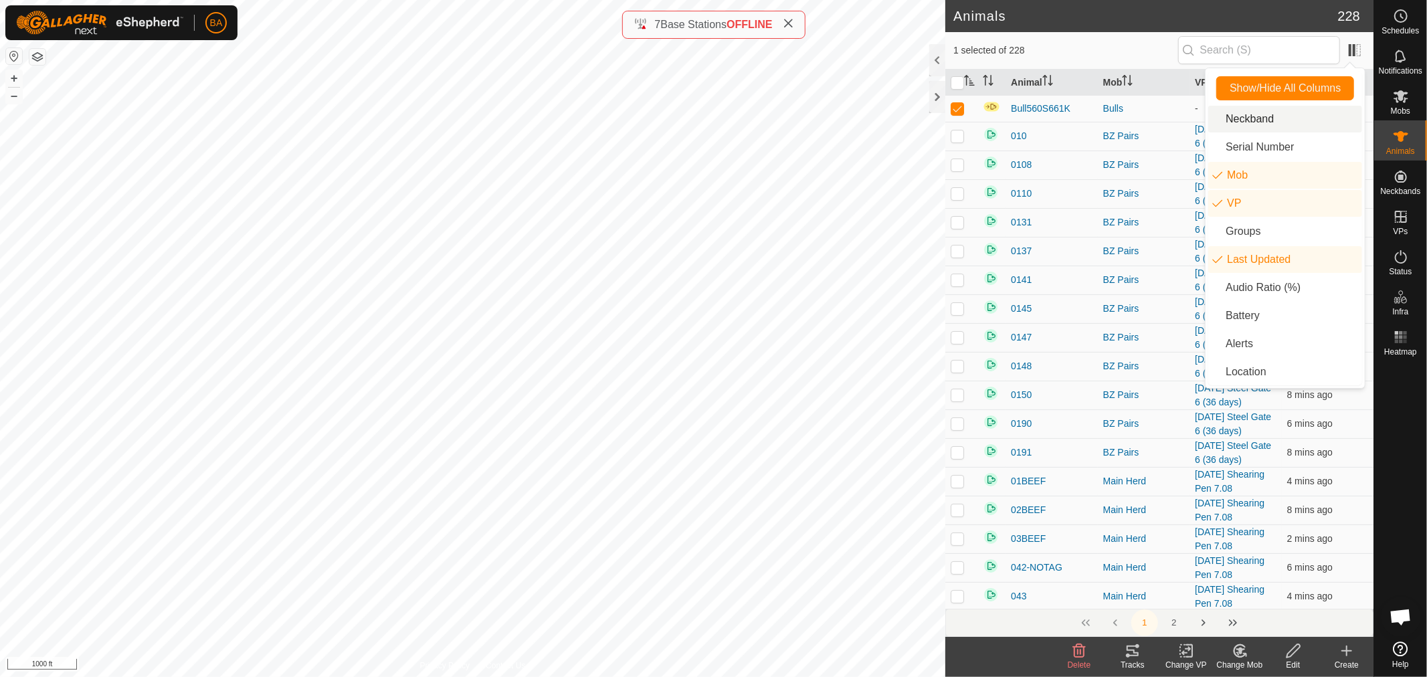
click at [1091, 41] on div "1 selected of 228" at bounding box center [1159, 50] width 412 height 28
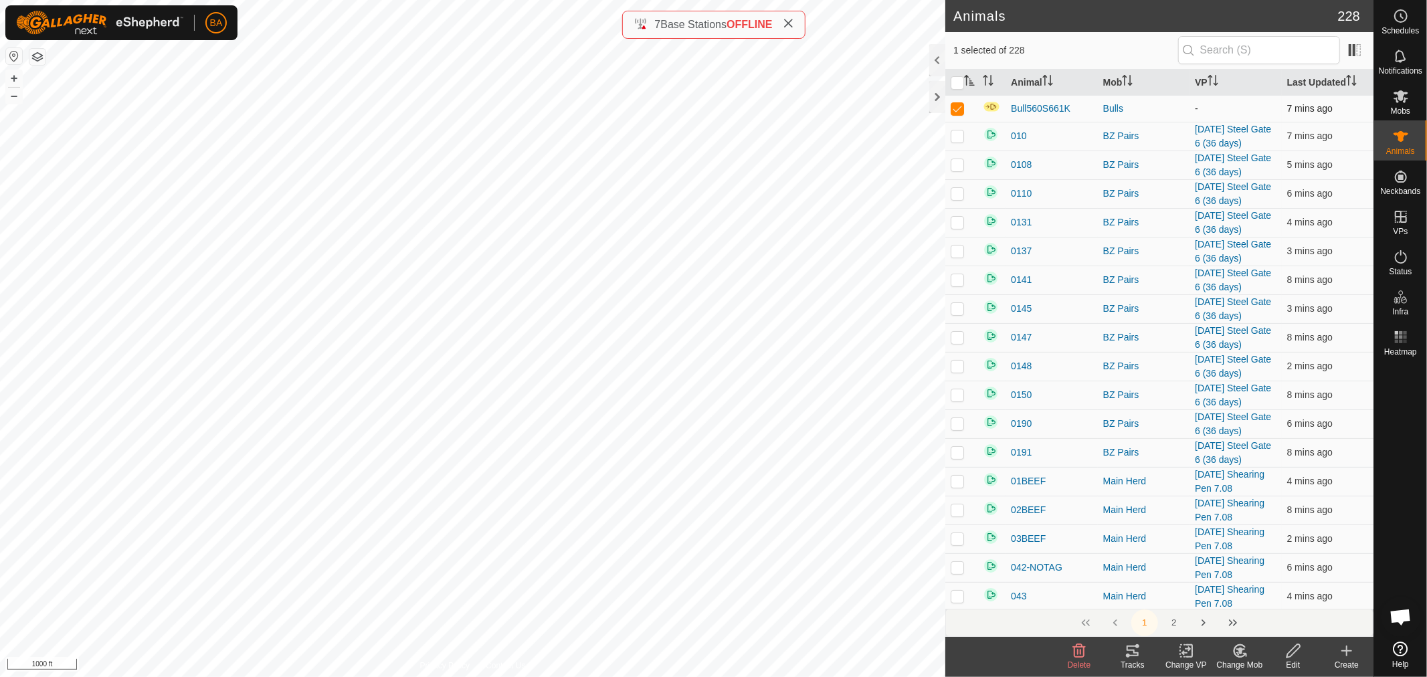
click at [952, 104] on p-checkbox at bounding box center [957, 108] width 13 height 11
checkbox input "false"
